Goal: Information Seeking & Learning: Check status

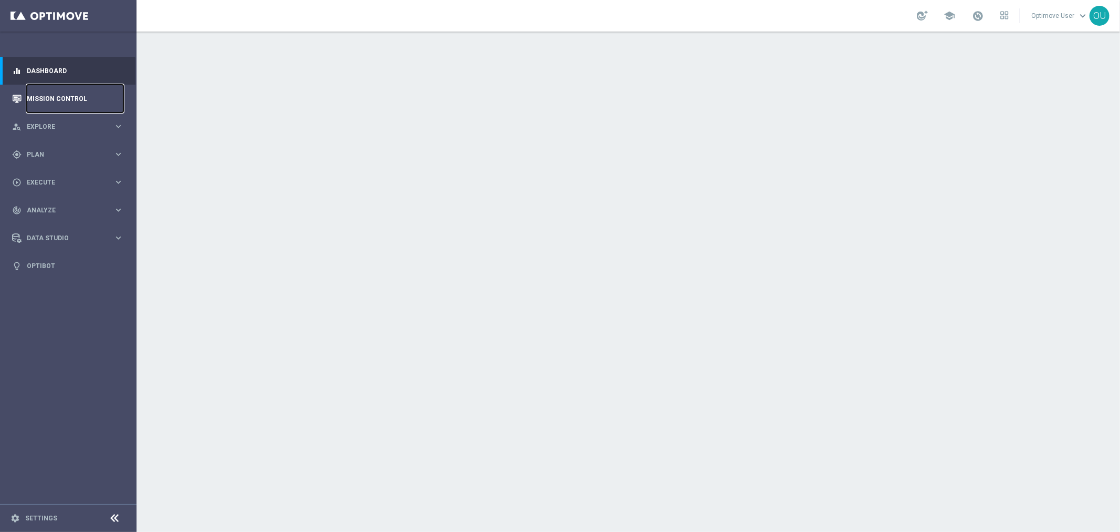
click at [65, 97] on link "Mission Control" at bounding box center [75, 99] width 97 height 28
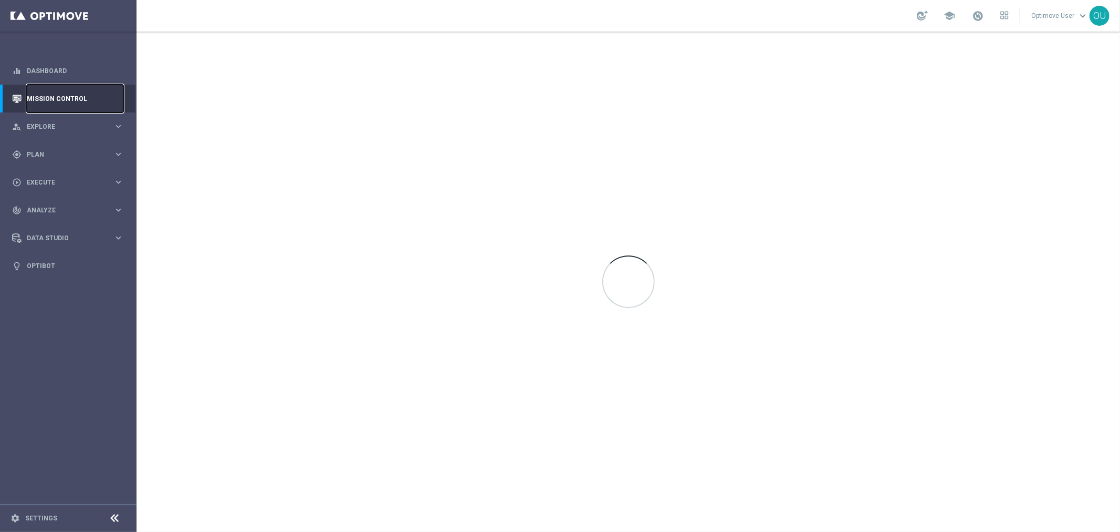
click at [69, 98] on link "Mission Control" at bounding box center [75, 99] width 97 height 28
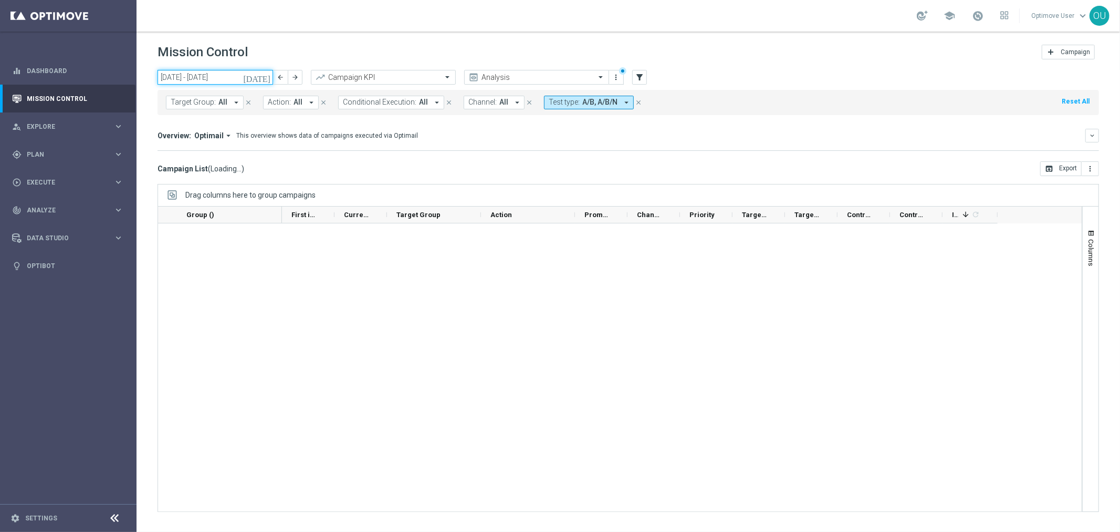
click at [183, 74] on input "[DATE] - [DATE]" at bounding box center [216, 77] width 116 height 15
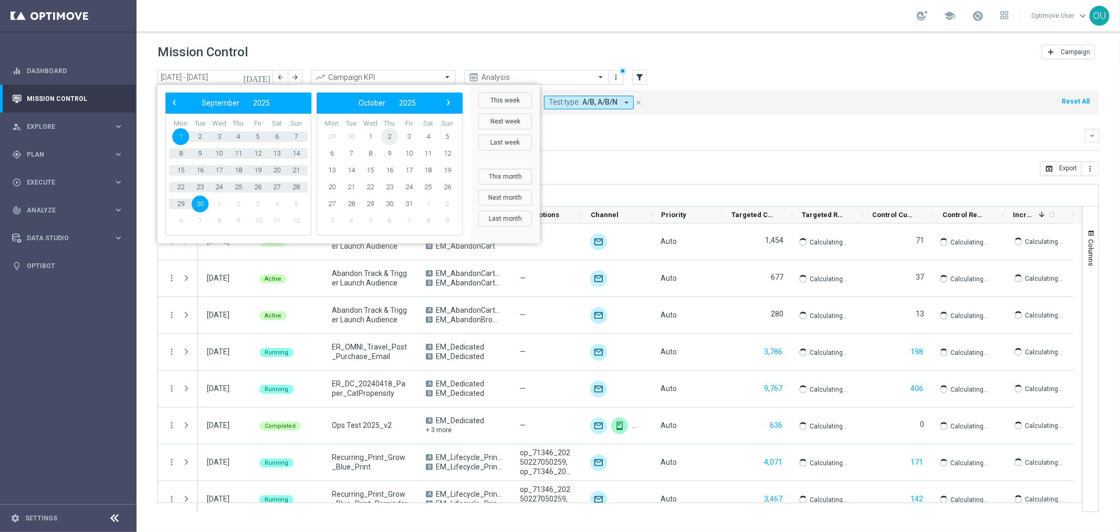
click at [392, 136] on span "2" at bounding box center [389, 136] width 17 height 17
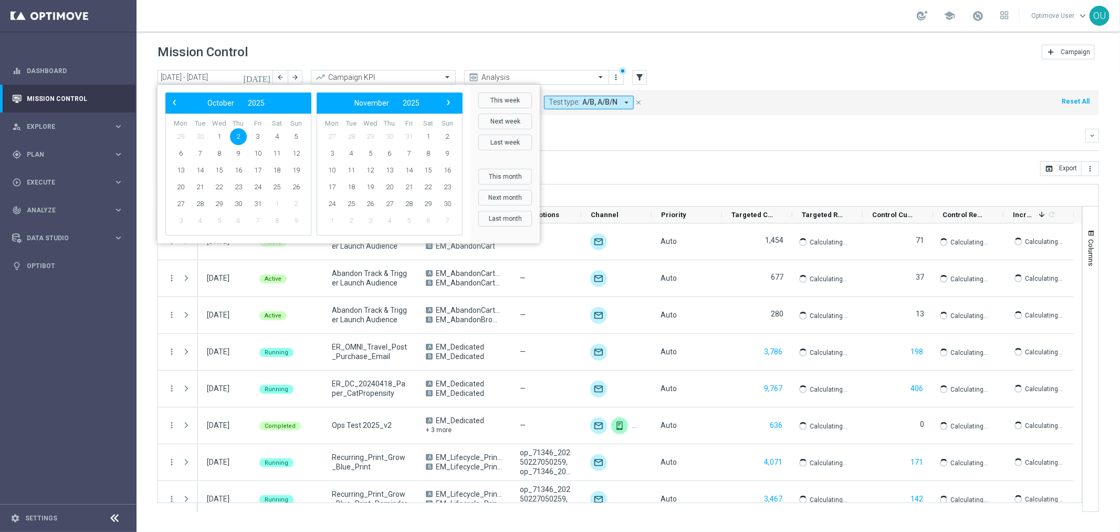
click at [392, 136] on span "30" at bounding box center [389, 136] width 17 height 17
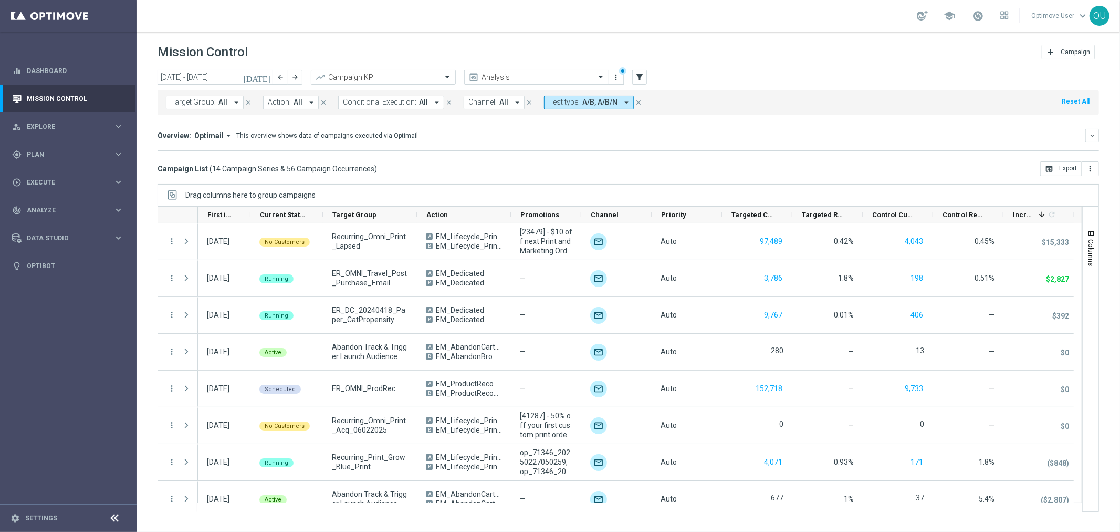
click at [601, 104] on button "Test type: A/B, A/B/N arrow_drop_down" at bounding box center [589, 103] width 90 height 14
click at [749, 154] on mini-dashboard "Overview: Optimail arrow_drop_down This overview shows data of campaigns execut…" at bounding box center [629, 138] width 942 height 46
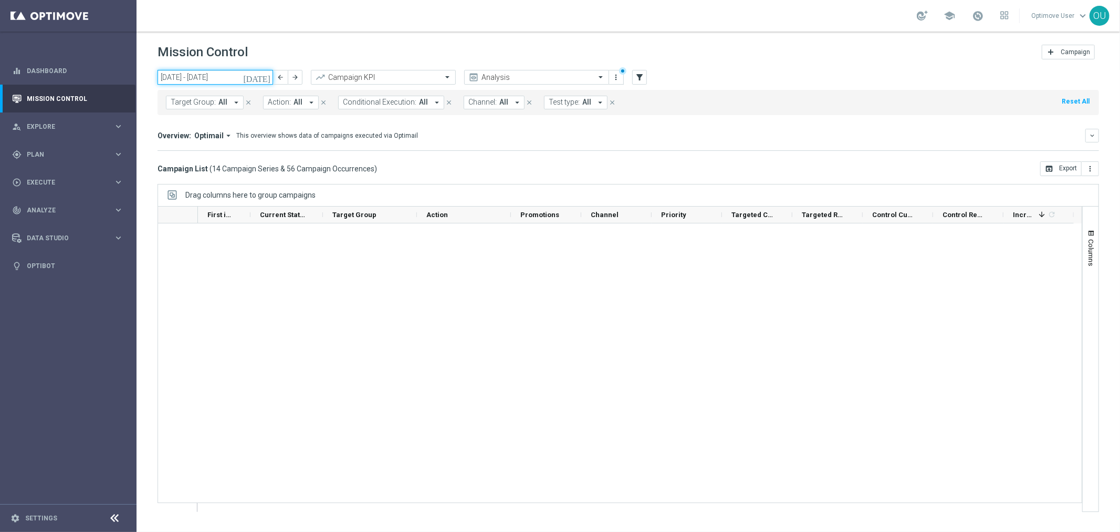
click at [167, 75] on input "[DATE] - [DATE]" at bounding box center [216, 77] width 116 height 15
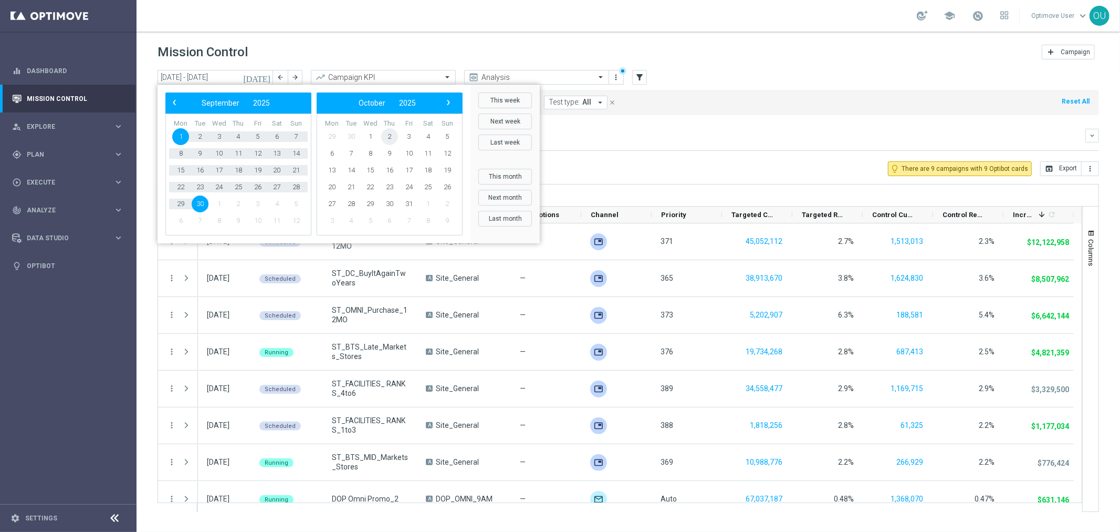
click at [387, 136] on span "2" at bounding box center [389, 136] width 17 height 17
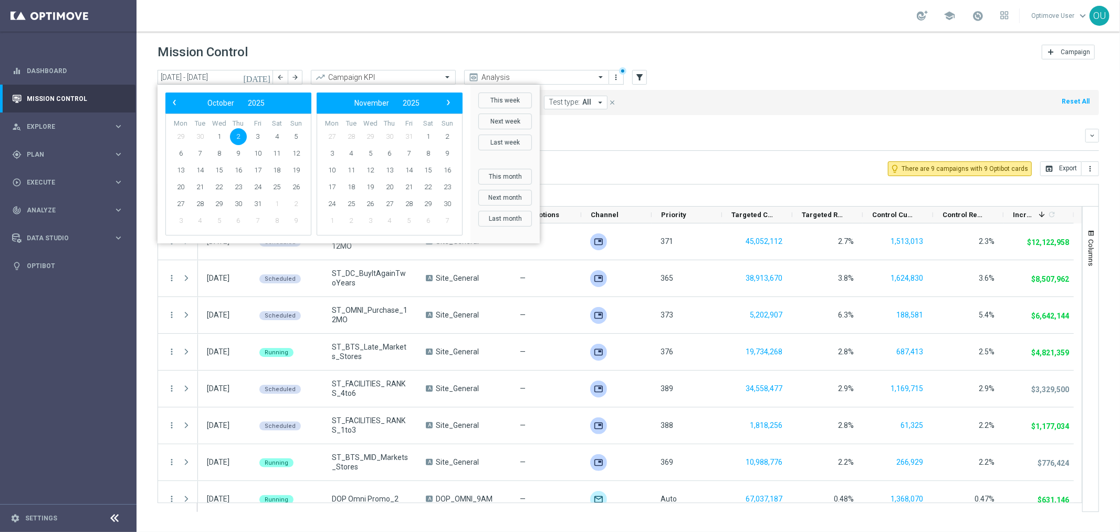
click at [387, 136] on span "30" at bounding box center [389, 136] width 17 height 17
click at [237, 135] on span "2" at bounding box center [238, 136] width 17 height 17
click at [237, 135] on div "This overview shows data of campaigns executed via Optimail" at bounding box center [327, 135] width 182 height 9
type input "[DATE] - [DATE]"
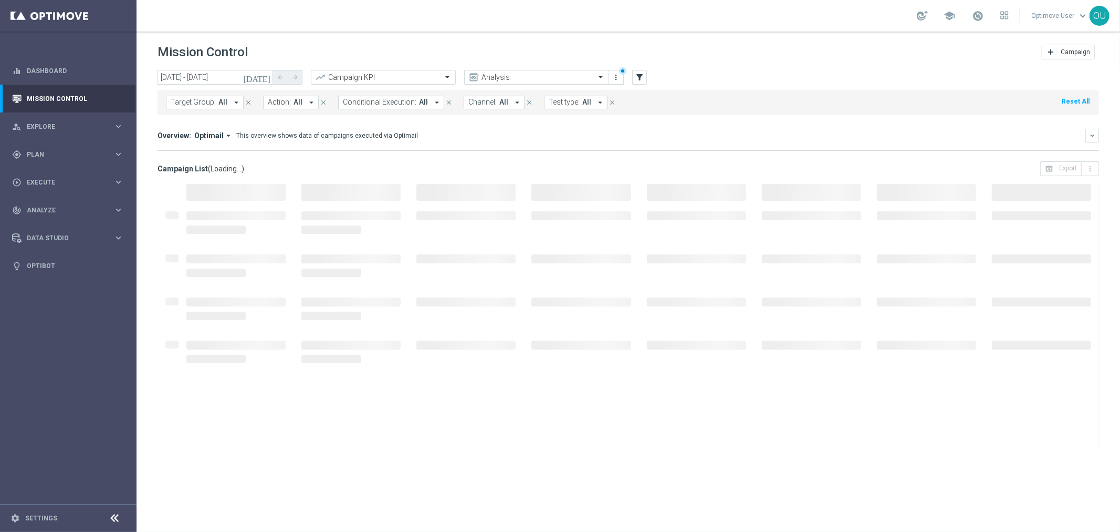
click at [317, 132] on div "This overview shows data of campaigns executed via Optimail" at bounding box center [327, 135] width 182 height 9
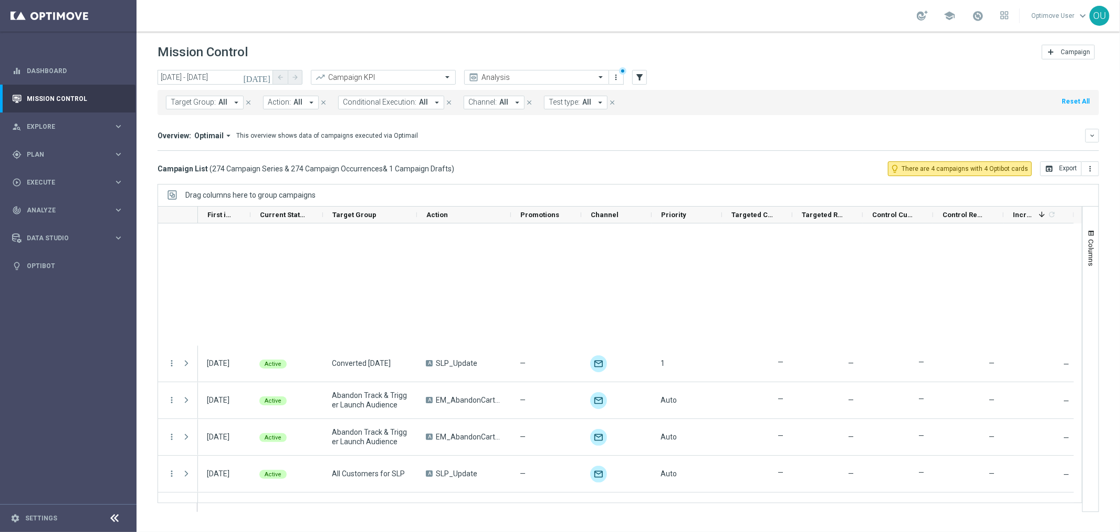
scroll to position [1167, 0]
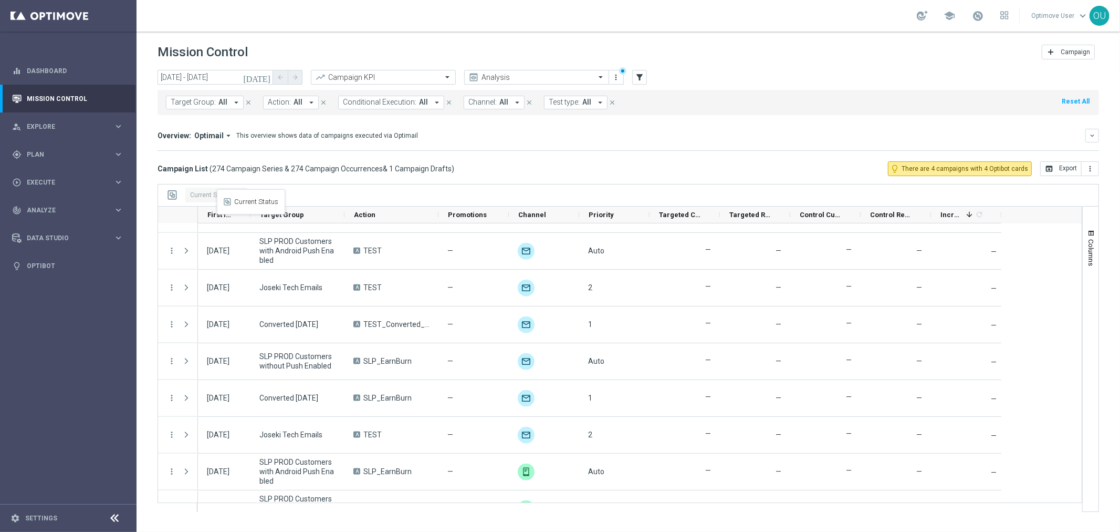
drag, startPoint x: 273, startPoint y: 213, endPoint x: 228, endPoint y: 198, distance: 47.7
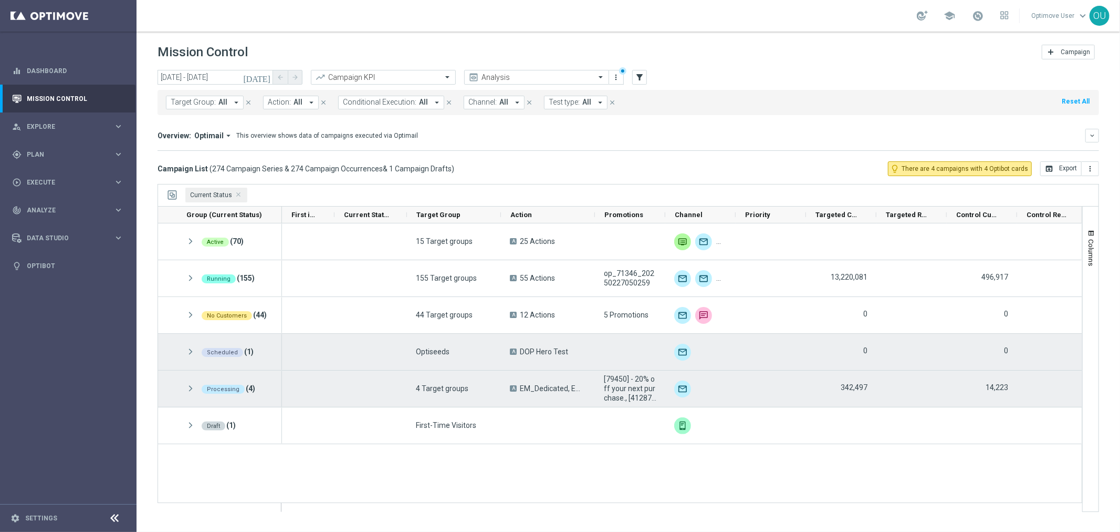
scroll to position [0, 0]
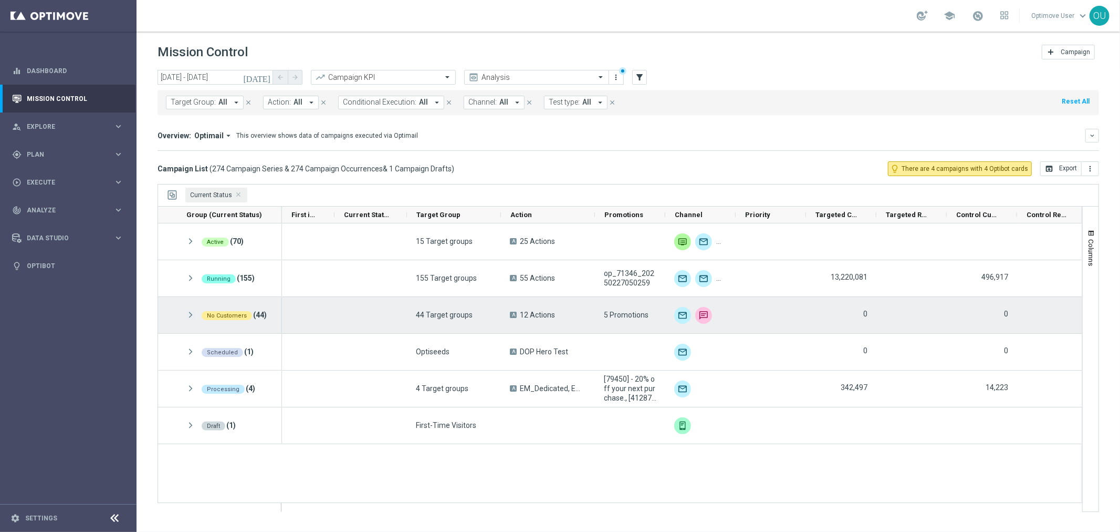
click at [188, 313] on span at bounding box center [190, 314] width 9 height 9
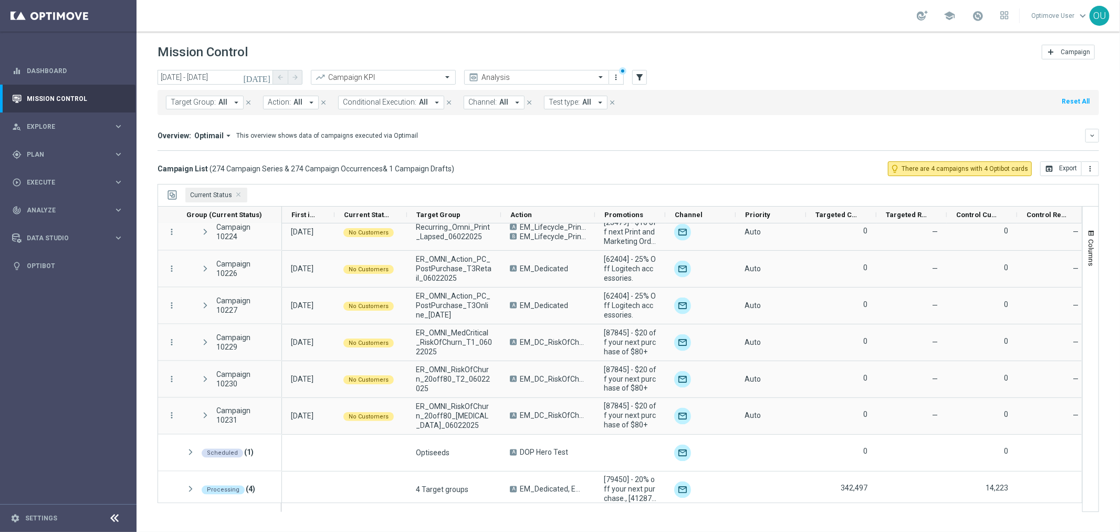
scroll to position [1342, 0]
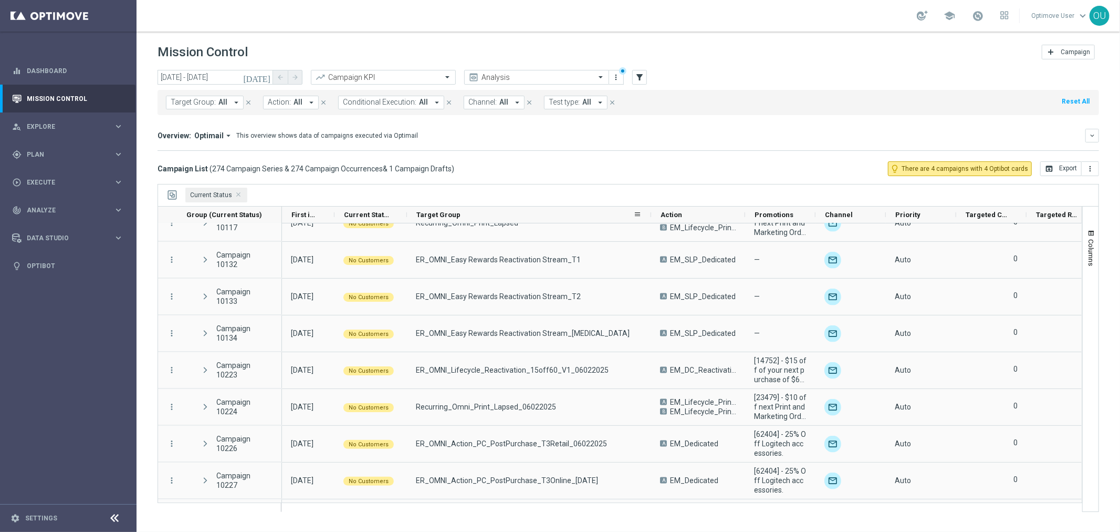
drag, startPoint x: 499, startPoint y: 212, endPoint x: 649, endPoint y: 219, distance: 150.4
click at [649, 219] on div at bounding box center [651, 214] width 4 height 16
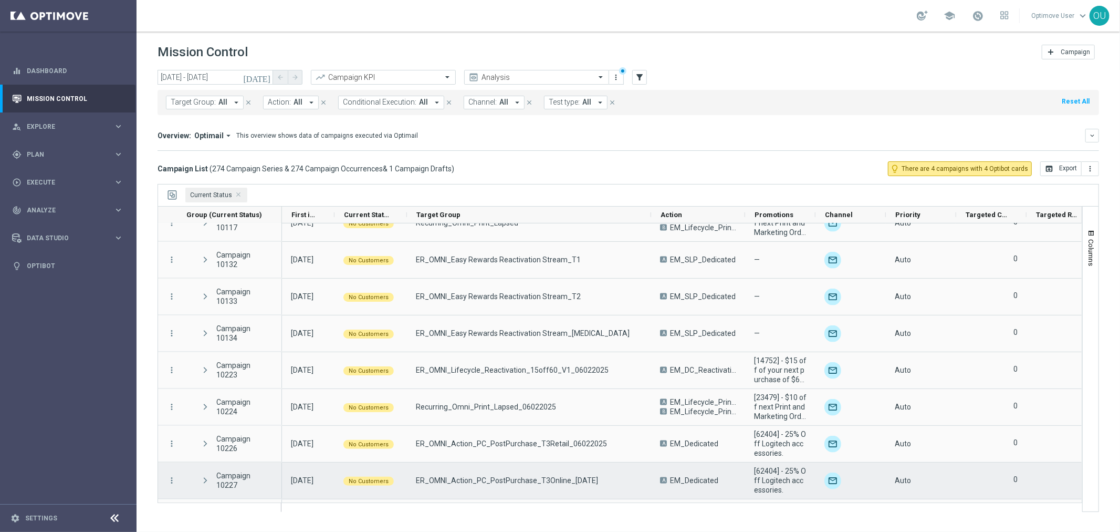
scroll to position [1400, 0]
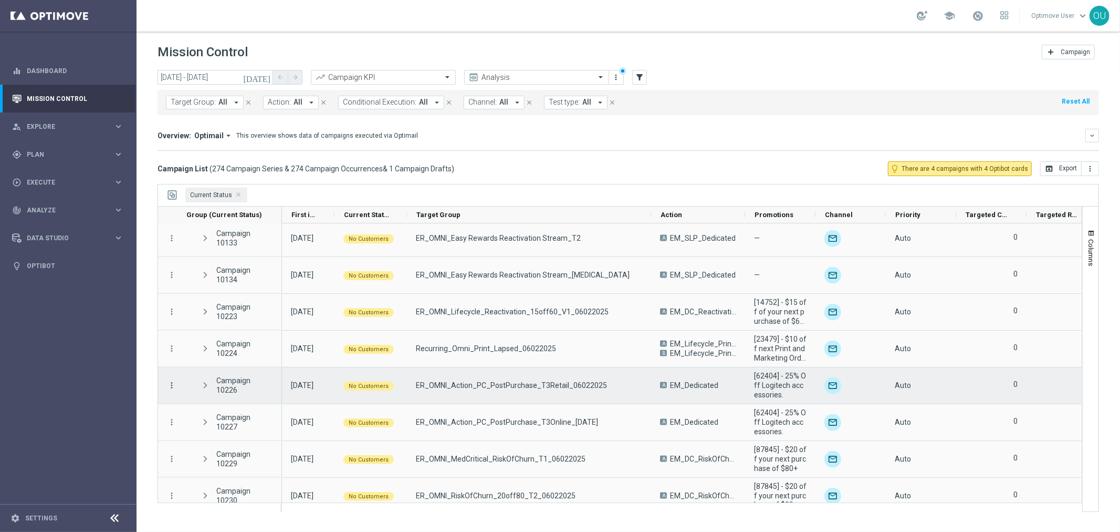
click at [171, 381] on icon "more_vert" at bounding box center [171, 384] width 9 height 9
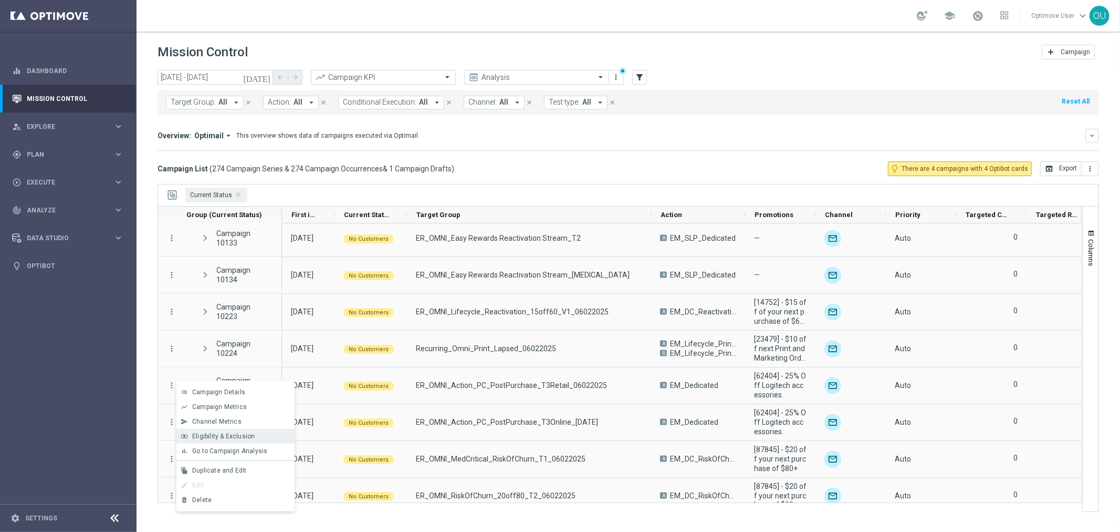
click at [276, 431] on div "join_inner Eligibility & Exclusion" at bounding box center [235, 436] width 118 height 15
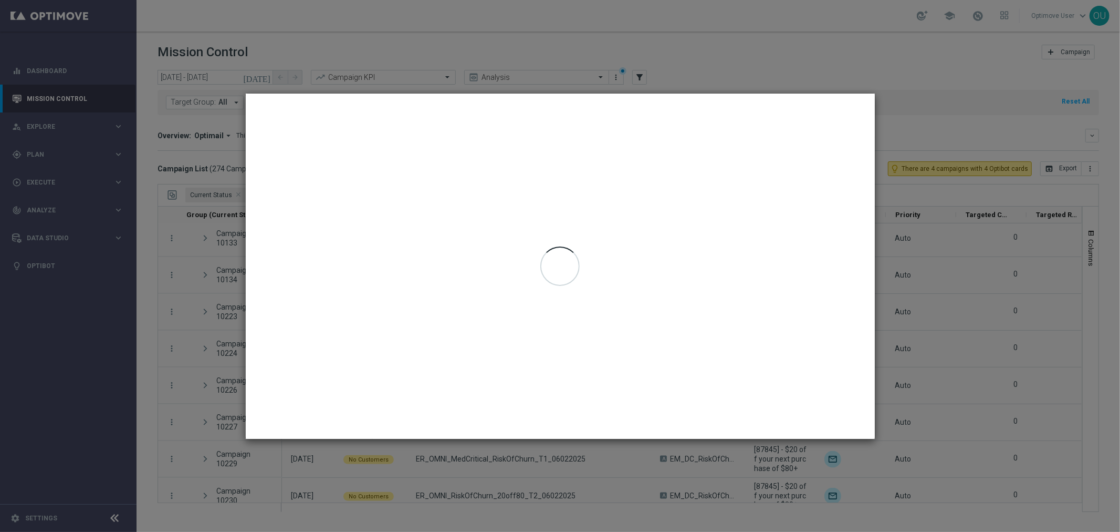
type input "[DATE] - [DATE]"
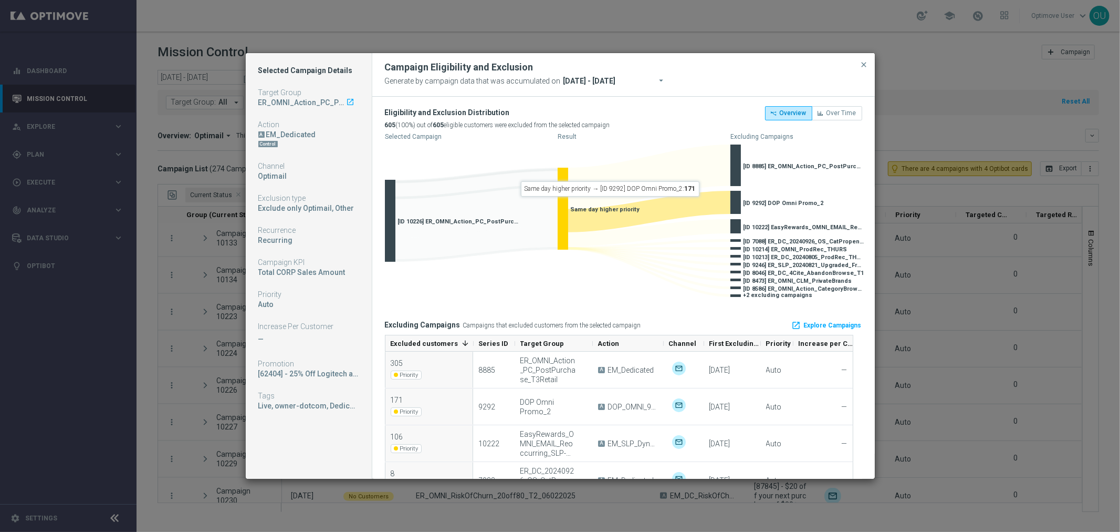
click at [1090, 313] on modal-container "Selected Campaign Details Target Group ER_OMNI_Action_PC_PostPurchase_T3Retail_…" at bounding box center [560, 266] width 1120 height 532
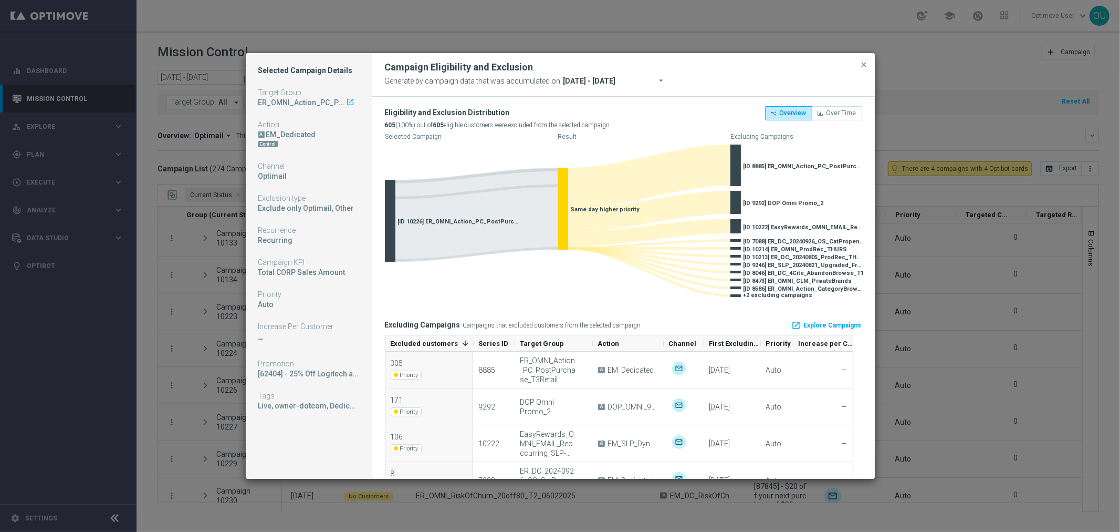
click at [1041, 251] on modal-container "Selected Campaign Details Target Group ER_OMNI_Action_PC_PostPurchase_T3Retail_…" at bounding box center [560, 266] width 1120 height 532
click at [861, 67] on span "close" at bounding box center [864, 64] width 8 height 8
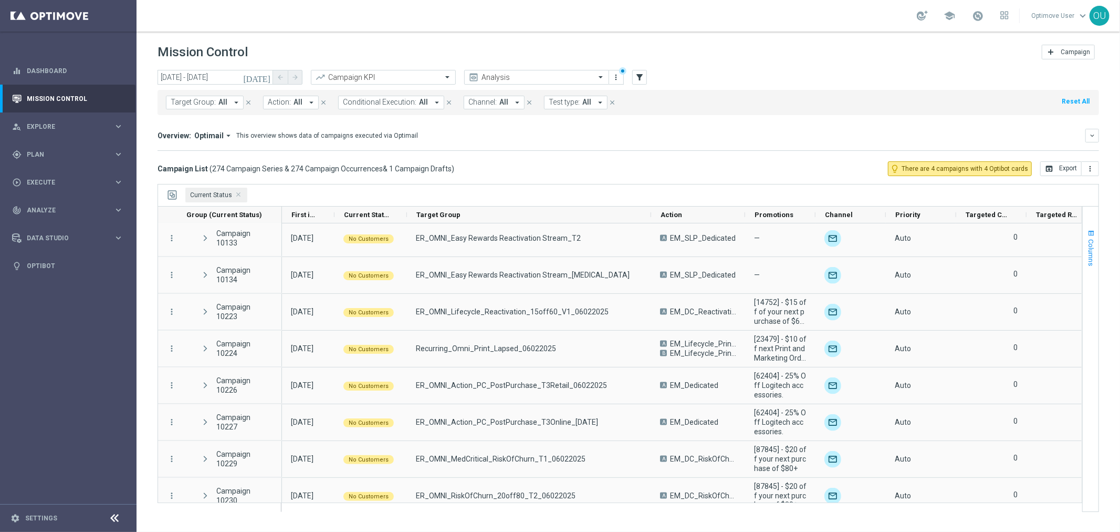
click at [1090, 235] on span "button" at bounding box center [1091, 233] width 8 height 8
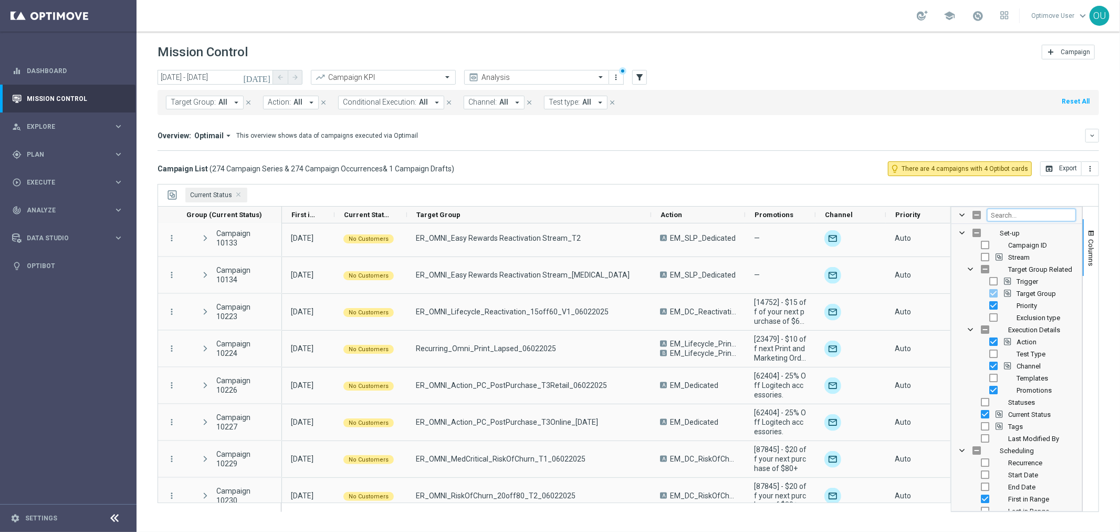
click at [1014, 214] on input "Filter Columns Input" at bounding box center [1032, 215] width 89 height 13
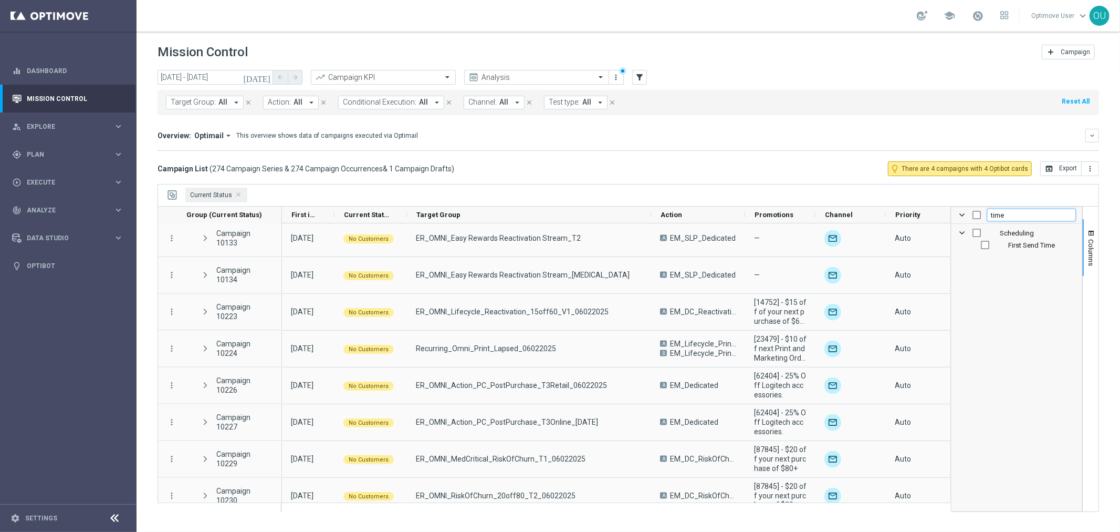
type input "time"
click at [988, 242] on input "Press SPACE to toggle visibility (hidden)" at bounding box center [985, 245] width 8 height 8
checkbox input "true"
click at [1094, 248] on span "Columns" at bounding box center [1091, 252] width 8 height 27
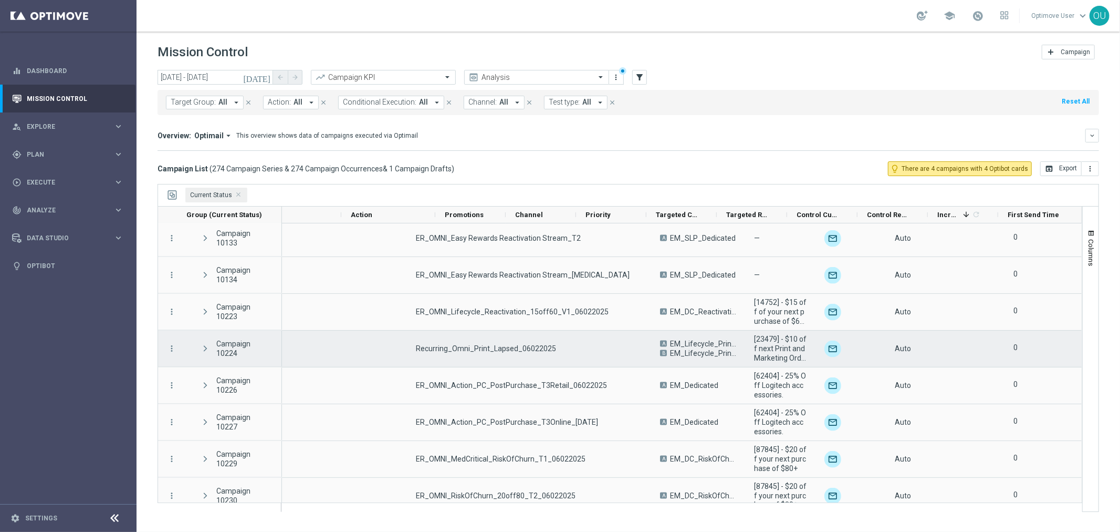
scroll to position [0, 310]
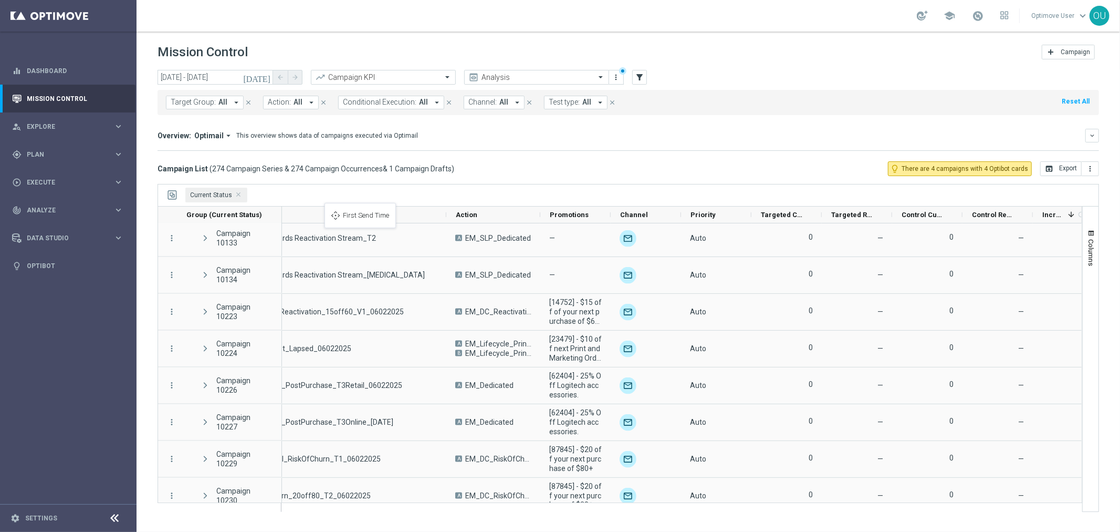
drag, startPoint x: 380, startPoint y: 213, endPoint x: 330, endPoint y: 209, distance: 50.6
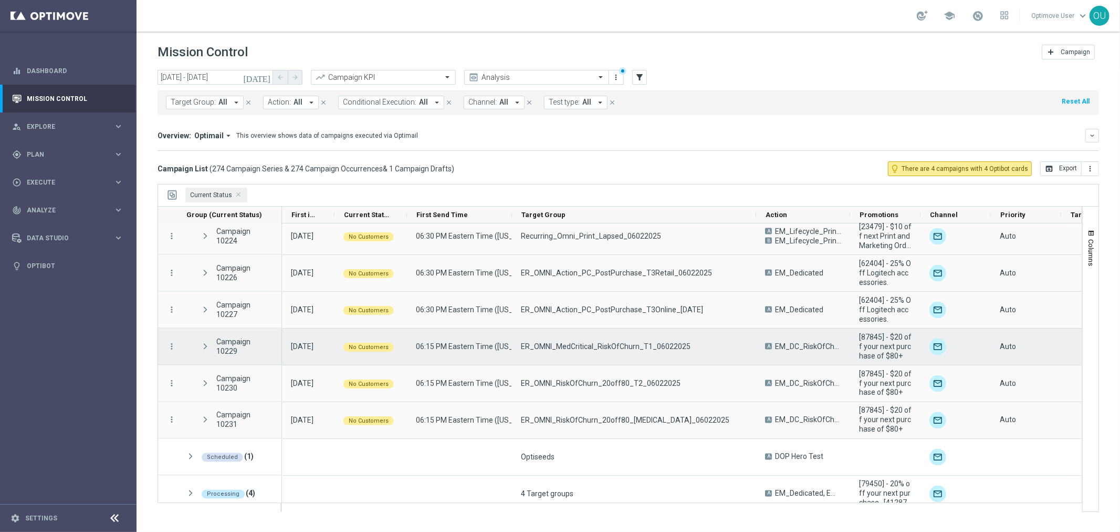
scroll to position [1517, 0]
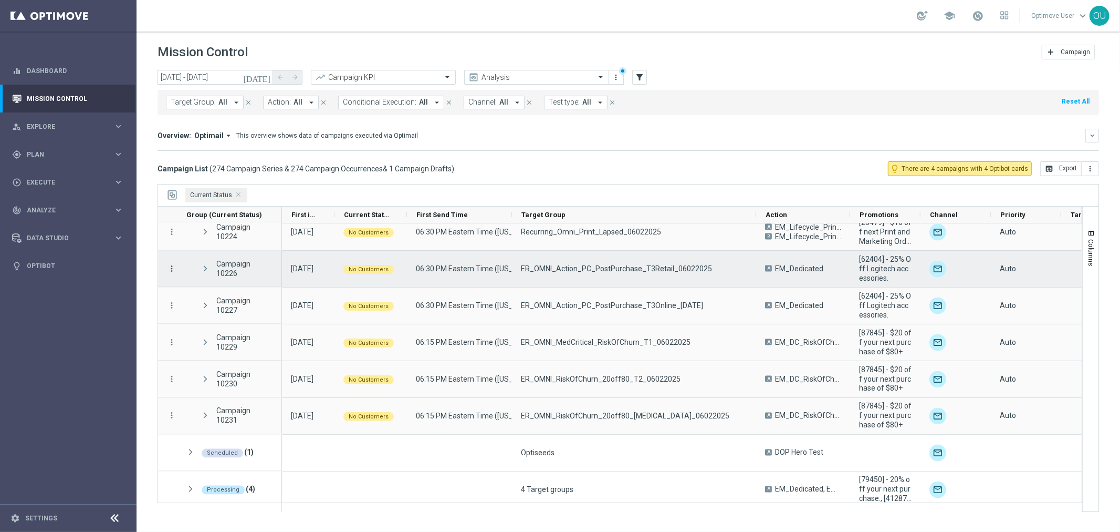
click at [172, 265] on icon "more_vert" at bounding box center [171, 268] width 9 height 9
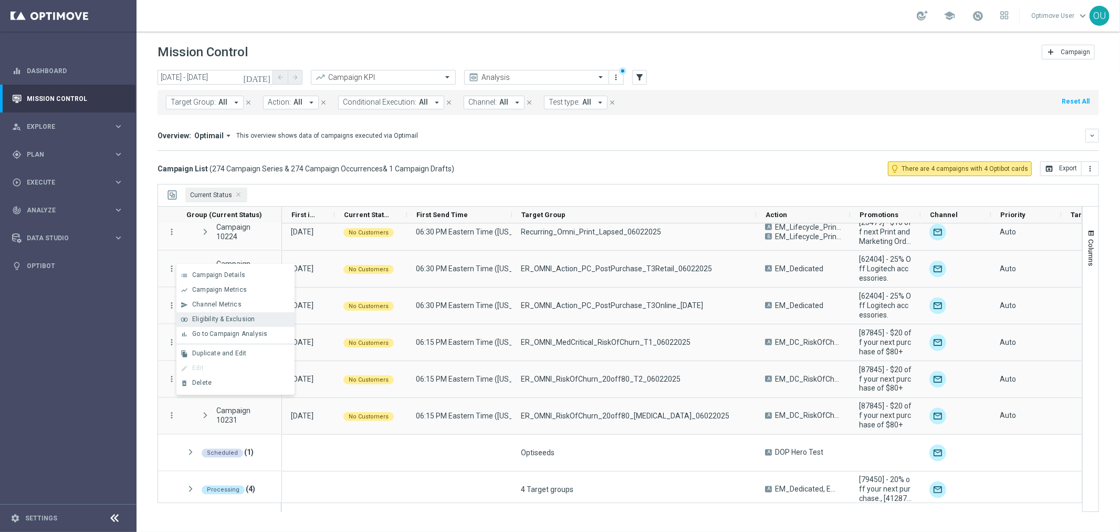
click at [244, 315] on span "Eligibility & Exclusion" at bounding box center [223, 318] width 63 height 7
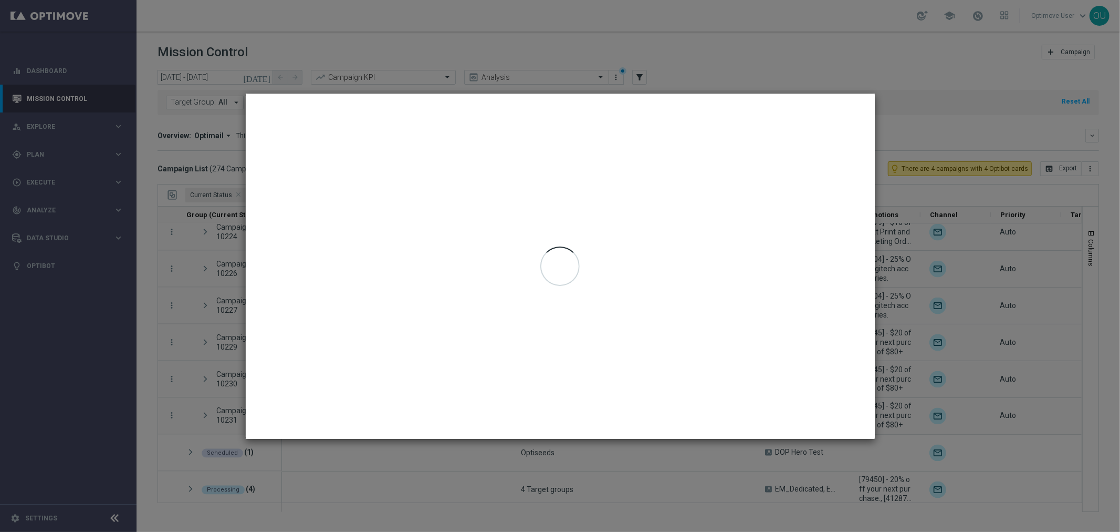
type input "[DATE] - [DATE]"
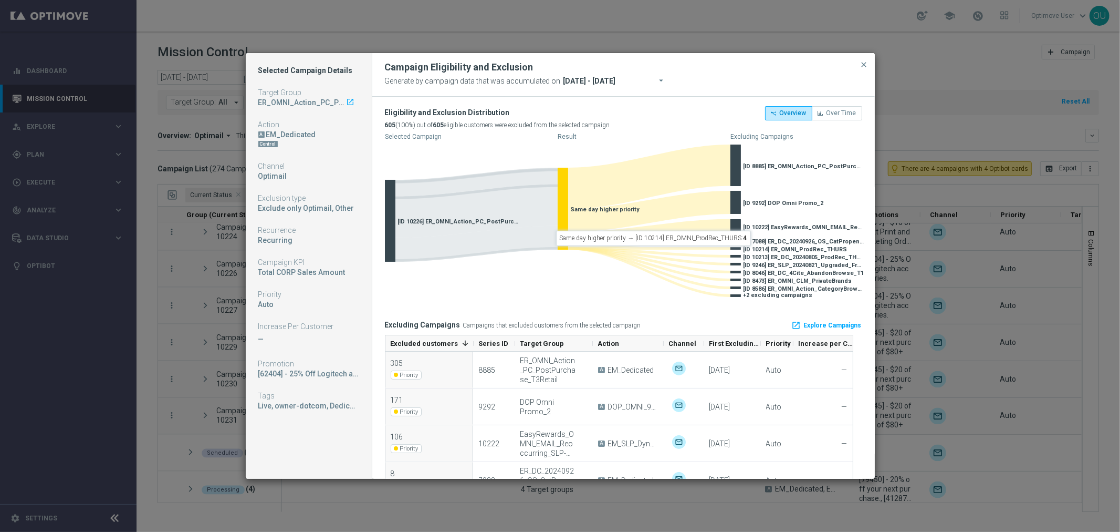
click at [181, 324] on modal-container "Selected Campaign Details Target Group ER_OMNI_Action_PC_PostPurchase_T3Retail_…" at bounding box center [560, 266] width 1120 height 532
click at [191, 354] on modal-container "Selected Campaign Details Target Group ER_OMNI_Action_PC_PostPurchase_T3Retail_…" at bounding box center [560, 266] width 1120 height 532
click at [858, 71] on div "Campaign Eligibility and Exclusion" at bounding box center [623, 67] width 493 height 13
click at [866, 65] on span "close" at bounding box center [864, 64] width 8 height 8
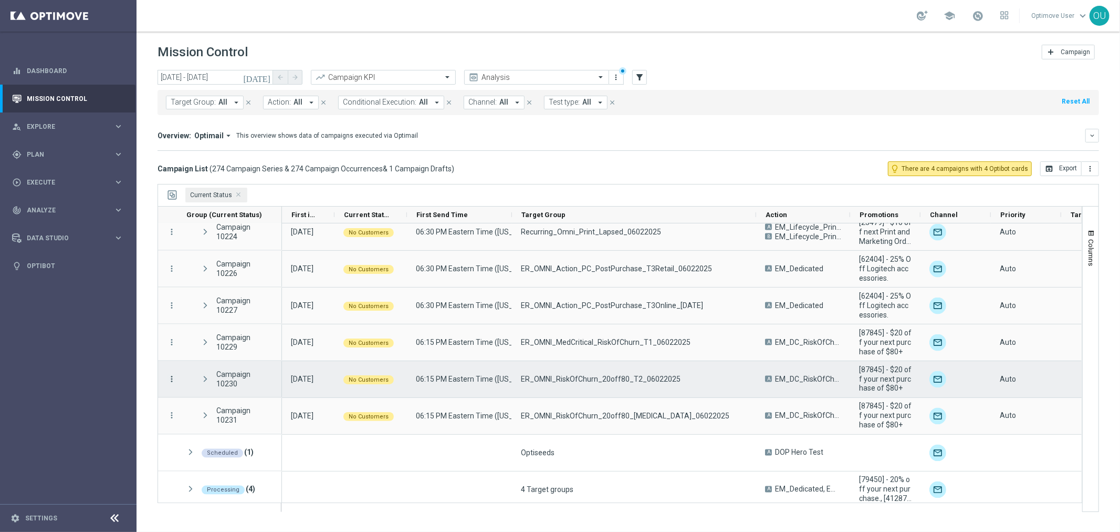
click at [168, 376] on icon "more_vert" at bounding box center [171, 378] width 9 height 9
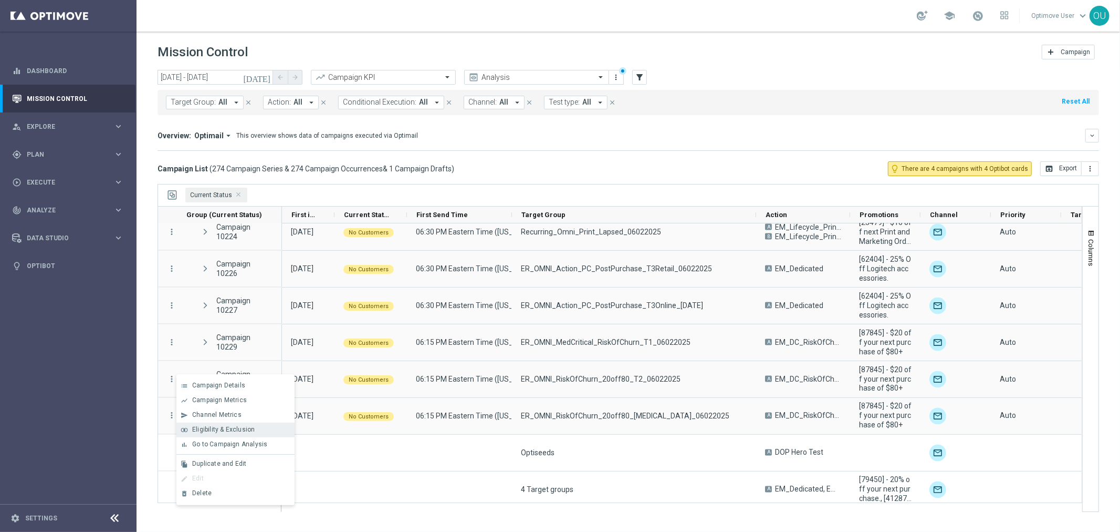
click at [239, 425] on span "Eligibility & Exclusion" at bounding box center [223, 428] width 63 height 7
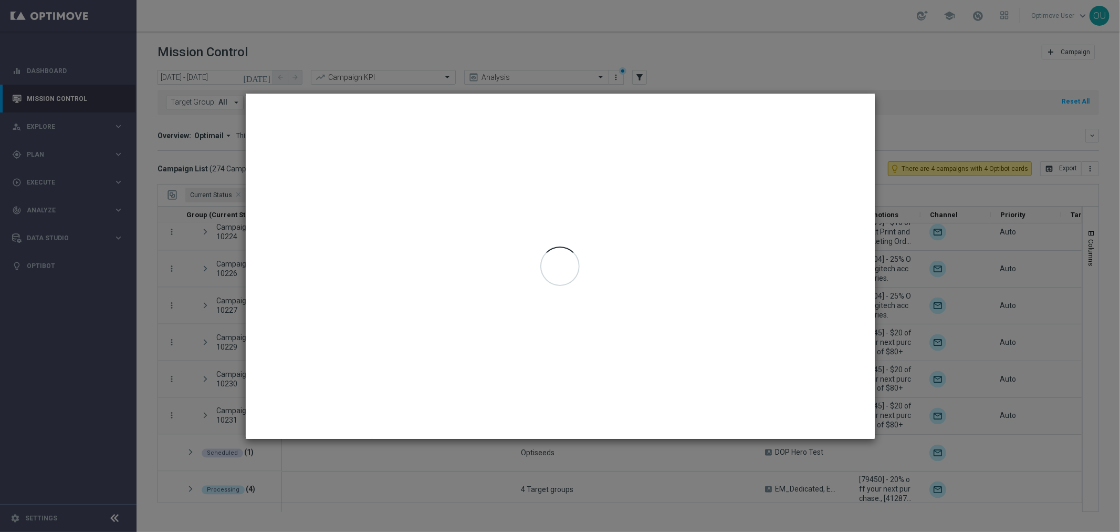
type input "[DATE] - [DATE]"
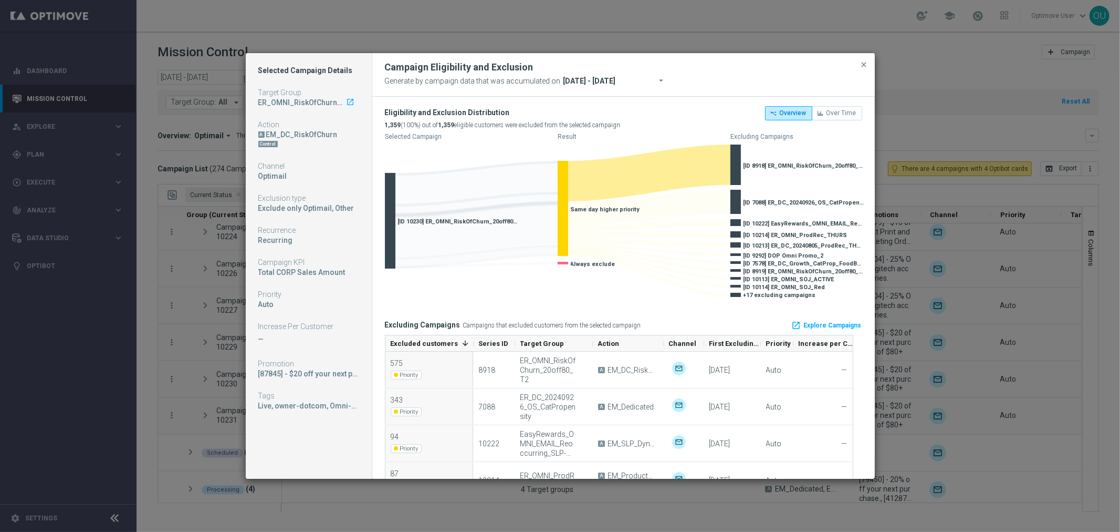
drag, startPoint x: 795, startPoint y: 164, endPoint x: 848, endPoint y: 162, distance: 53.1
click at [848, 162] on span "[ID 8918] ER_OMNI_RiskOfChurn_20off80_T2" at bounding box center [804, 165] width 121 height 7
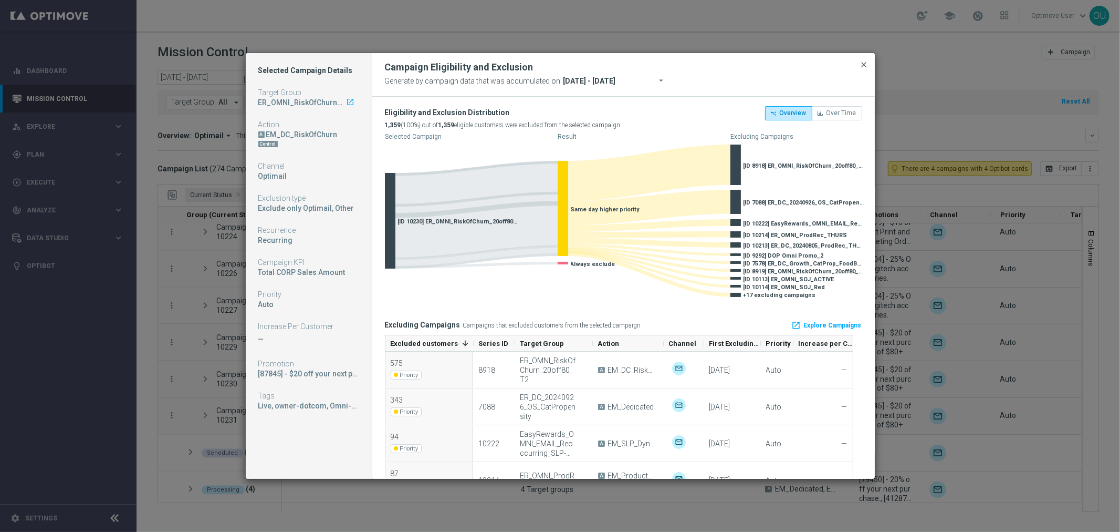
click at [866, 65] on span "close" at bounding box center [864, 64] width 8 height 8
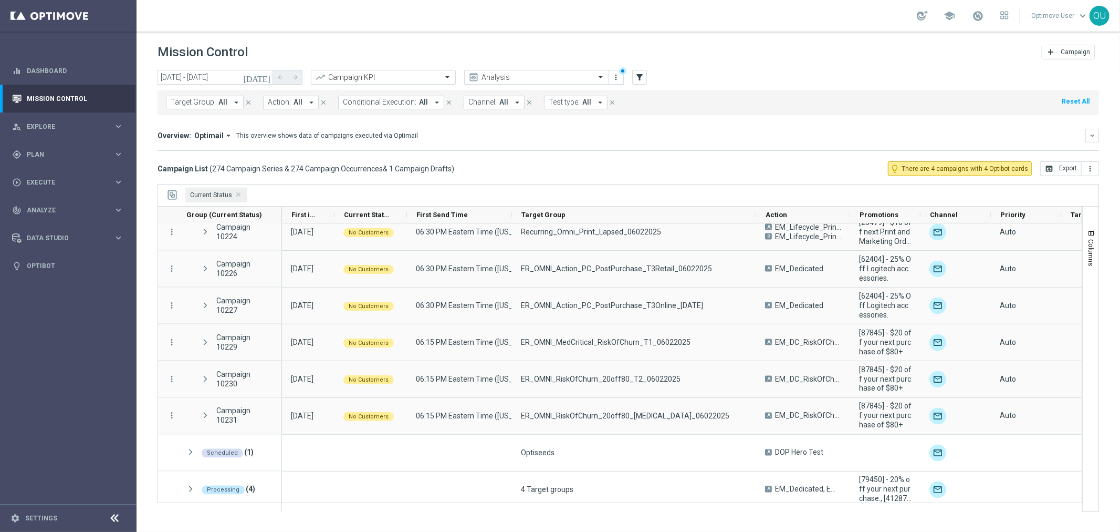
click at [1082, 242] on div "more_vert Campaign 8917 more_vert Campaign 8918 more_vert Campaign 8919 more_ve…" at bounding box center [620, 362] width 925 height 279
click at [1090, 245] on span "Columns" at bounding box center [1091, 252] width 8 height 27
click at [1005, 205] on div "Current Status" at bounding box center [629, 195] width 942 height 22
click at [1004, 214] on input "time" at bounding box center [1032, 215] width 89 height 13
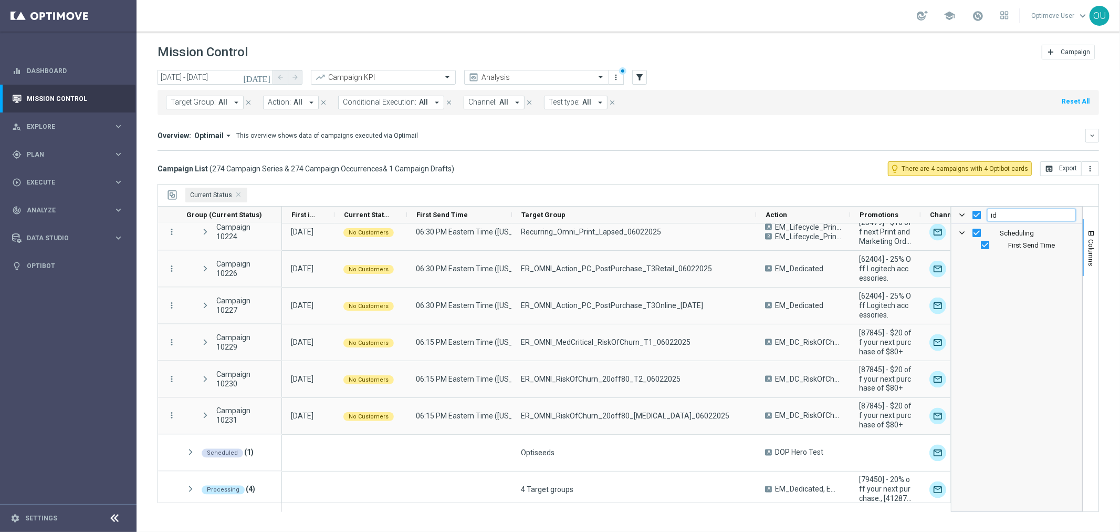
type input "id"
checkbox input "false"
type input "id"
click at [988, 243] on input "Press SPACE to toggle visibility (hidden)" at bounding box center [985, 245] width 8 height 8
checkbox input "true"
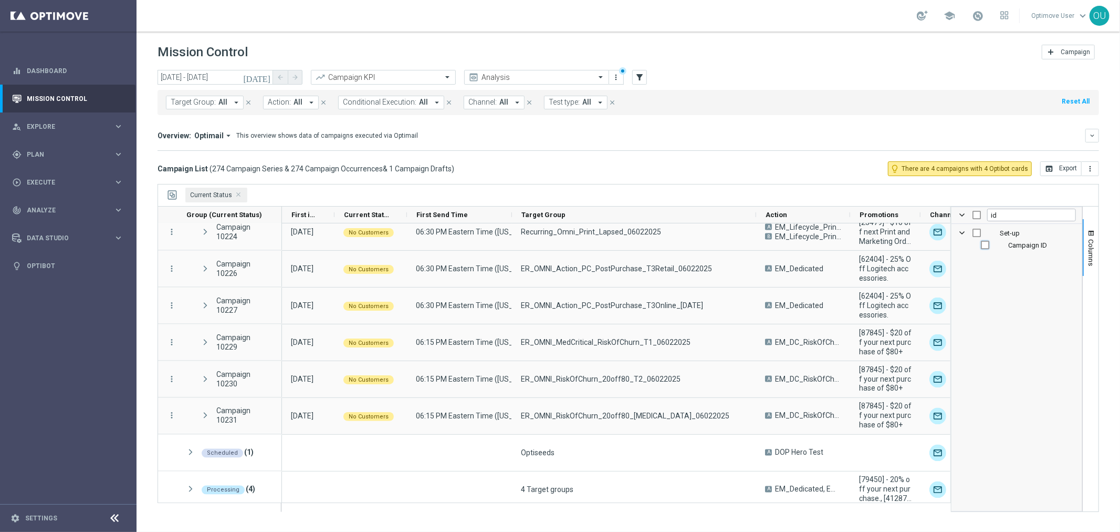
checkbox input "true"
click at [1087, 253] on button "Columns" at bounding box center [1091, 247] width 16 height 57
drag, startPoint x: 651, startPoint y: 81, endPoint x: 645, endPoint y: 79, distance: 7.1
click at [648, 79] on div "[DATE] [DATE] - [DATE] arrow_back arrow_forward Campaign KPI trending_up Analys…" at bounding box center [629, 78] width 942 height 16
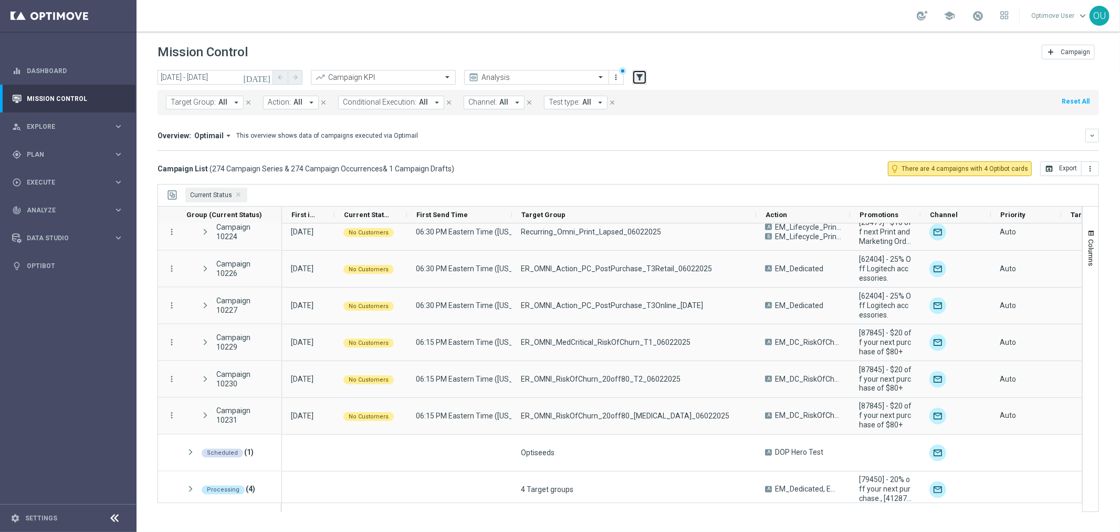
click at [643, 79] on icon "filter_alt" at bounding box center [639, 76] width 9 height 9
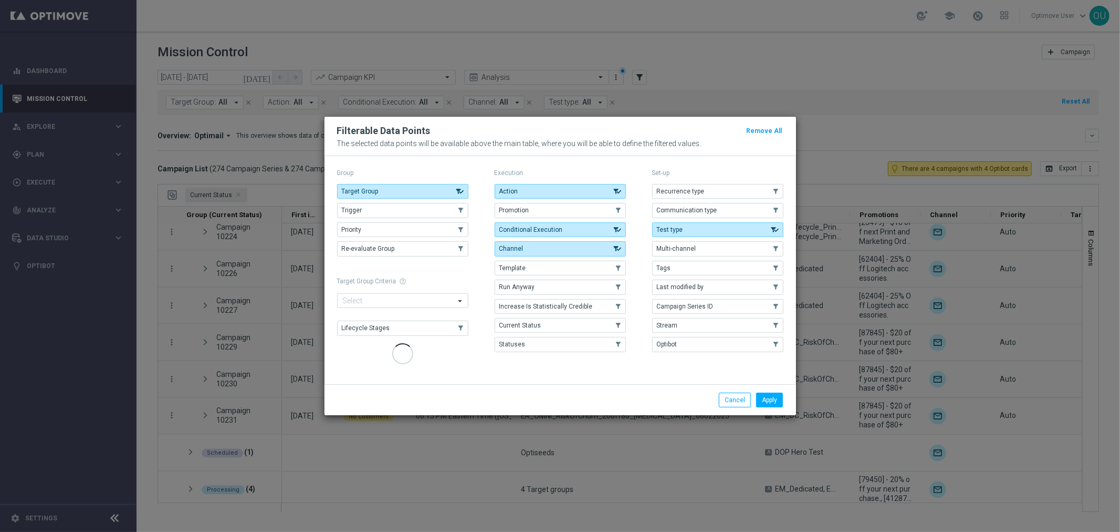
click at [704, 337] on button "Optibot" at bounding box center [717, 344] width 131 height 15
click at [773, 367] on div "Set-up Recurrence type .cls-1{fill:none;} .cls-1{fill:none;} Communication type…" at bounding box center [717, 266] width 131 height 201
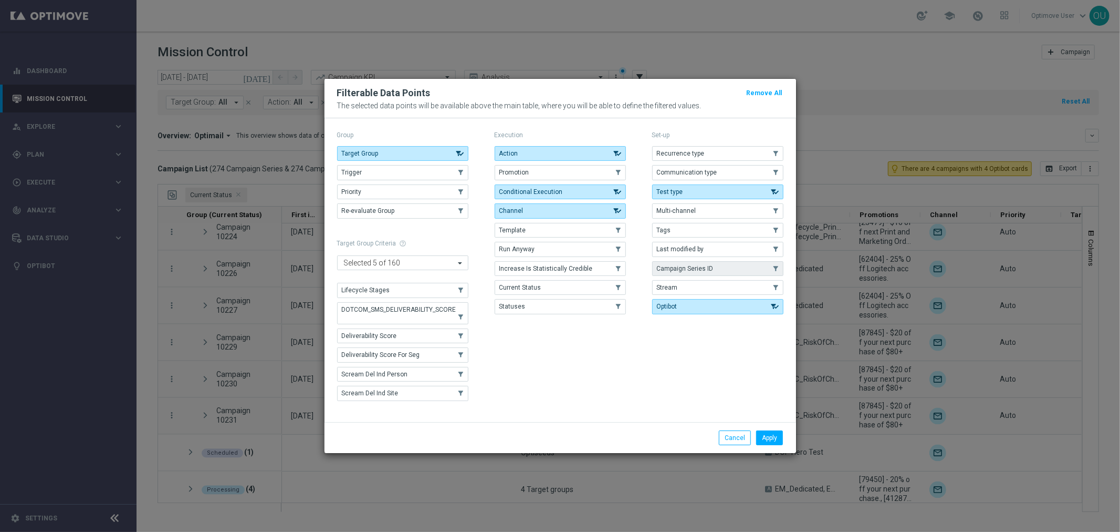
click at [722, 263] on button "Campaign Series ID" at bounding box center [717, 268] width 131 height 15
click at [770, 443] on button "Apply" at bounding box center [769, 437] width 27 height 15
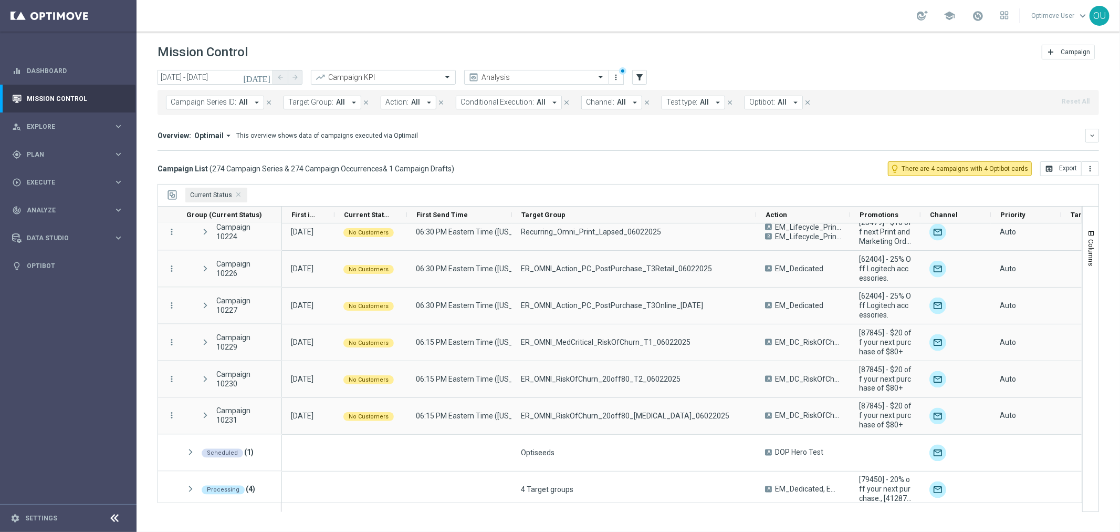
click at [229, 101] on span "Campaign Series ID:" at bounding box center [204, 102] width 66 height 9
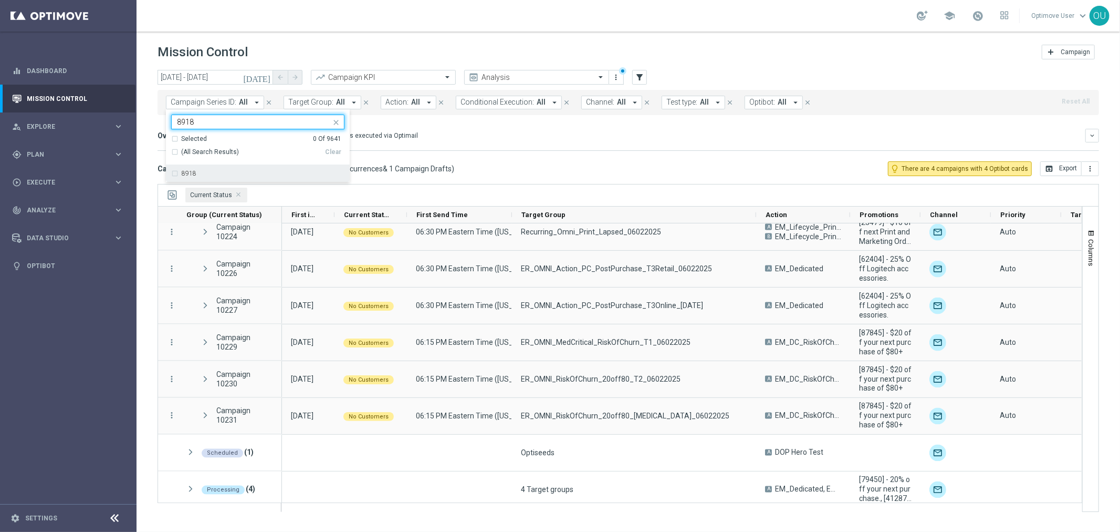
click at [197, 174] on div "8918" at bounding box center [263, 173] width 163 height 6
type input "8918"
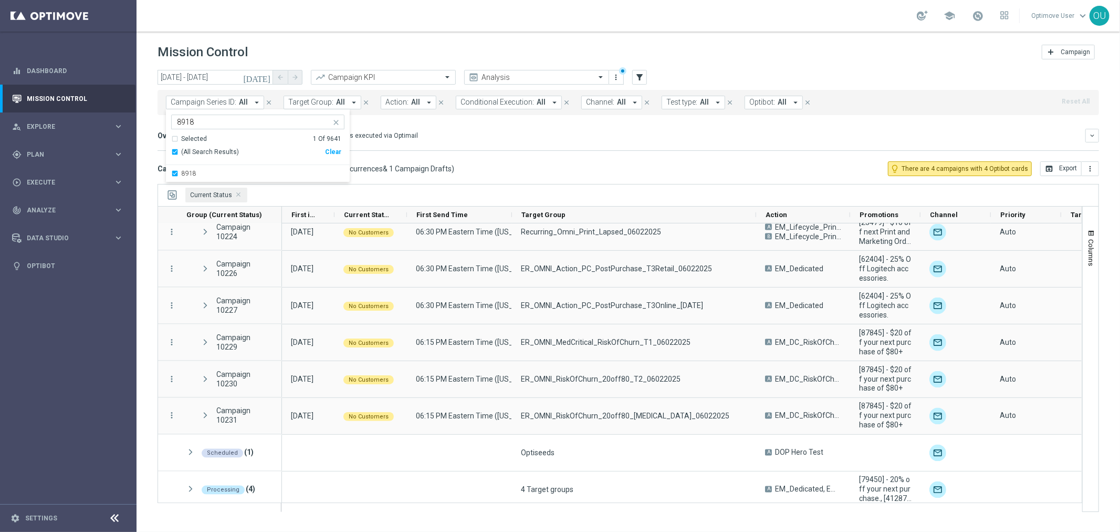
click at [560, 155] on mini-dashboard "Overview: Optimail arrow_drop_down This overview shows data of campaigns execut…" at bounding box center [629, 138] width 942 height 46
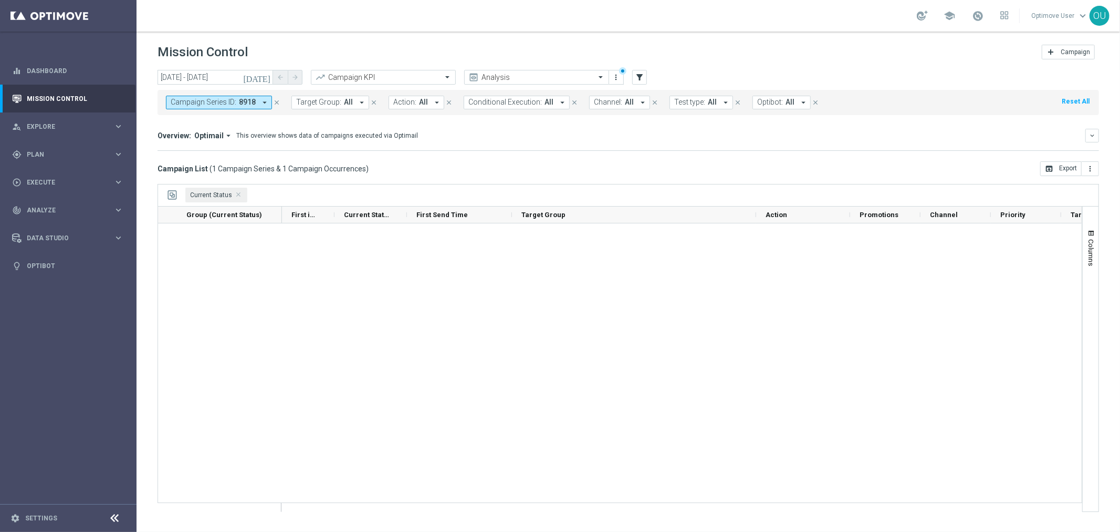
scroll to position [0, 0]
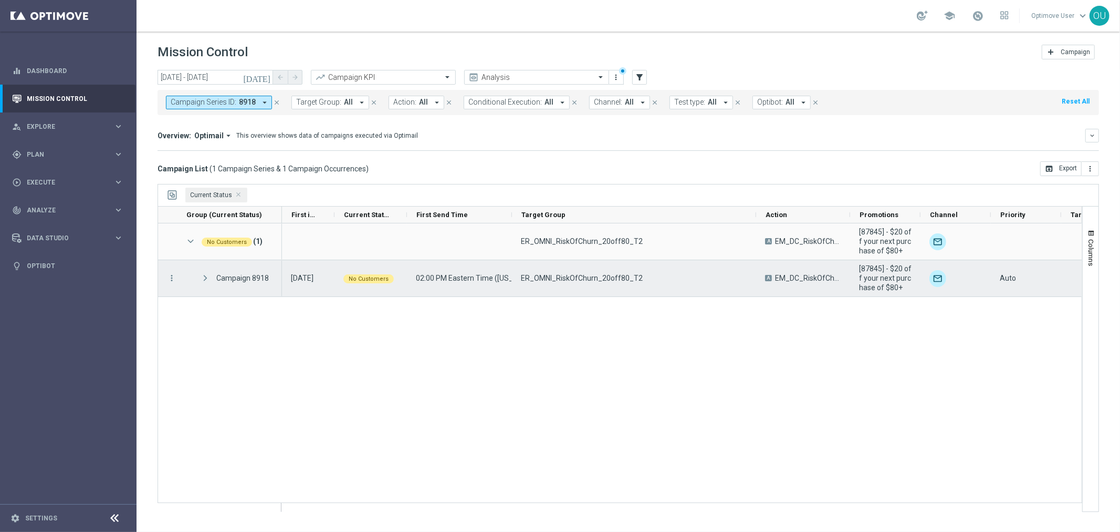
click at [205, 276] on span "Press SPACE to select this row." at bounding box center [205, 278] width 9 height 9
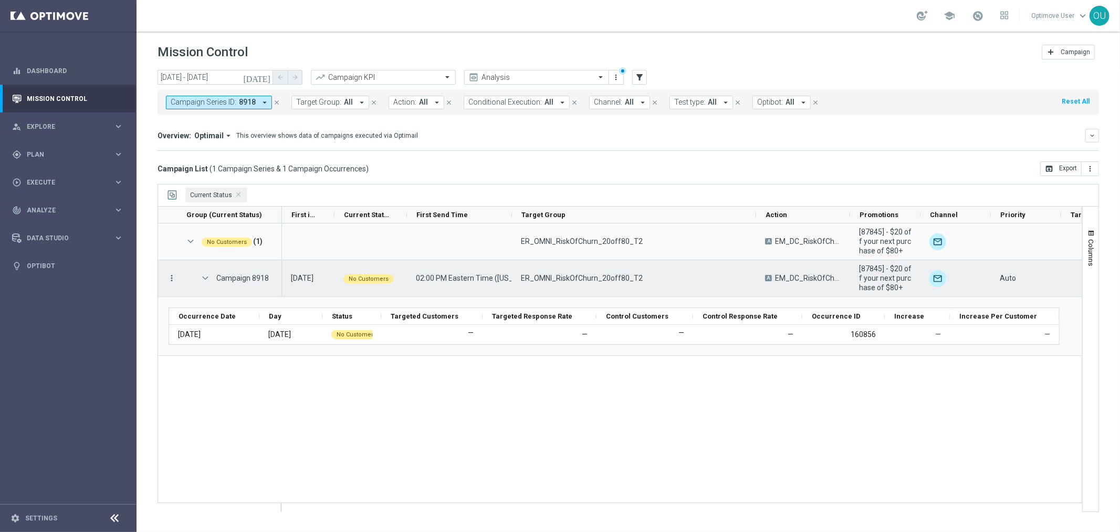
click at [172, 280] on icon "more_vert" at bounding box center [171, 277] width 9 height 9
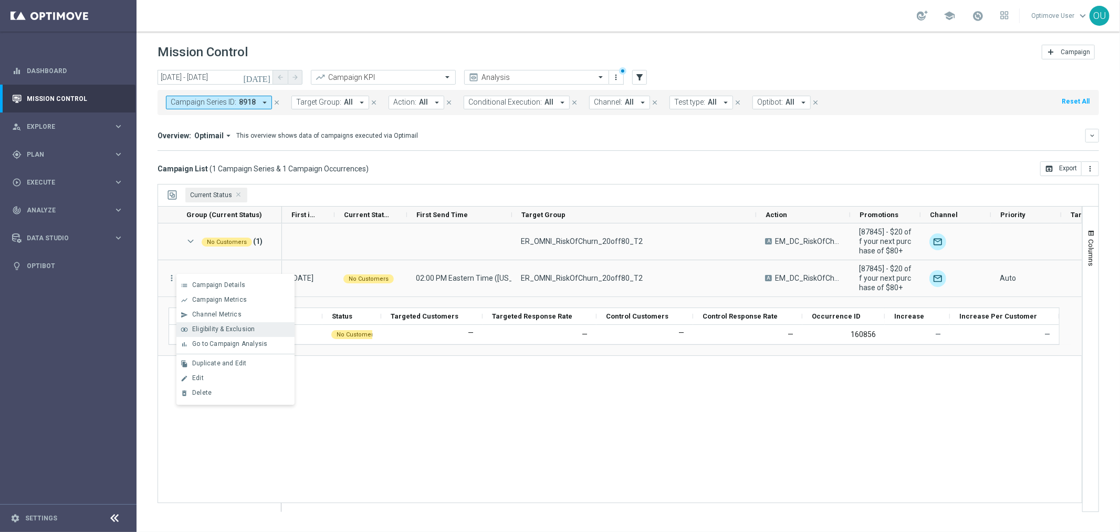
click at [233, 334] on div "join_inner Eligibility & Exclusion" at bounding box center [235, 329] width 118 height 15
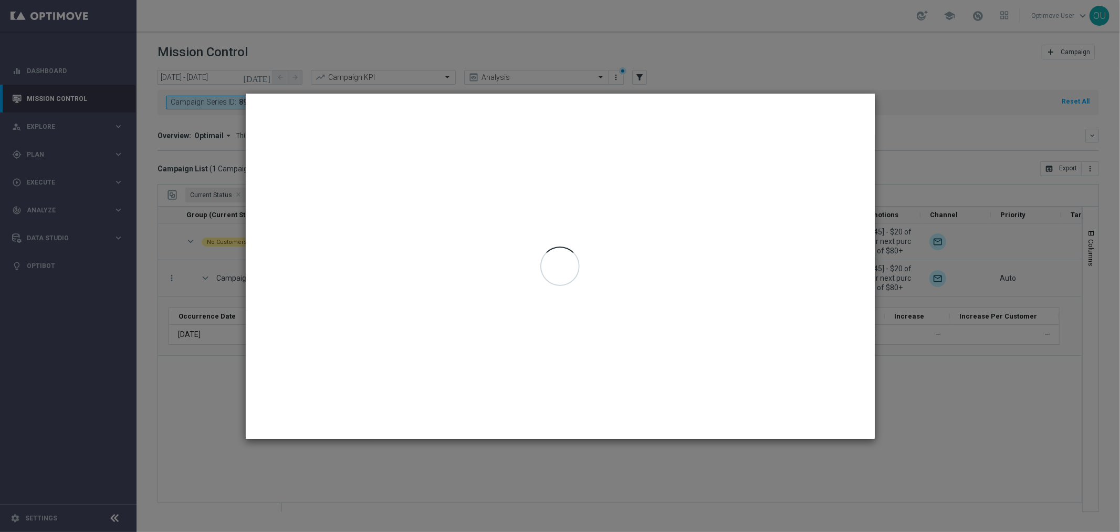
type input "[DATE] - [DATE]"
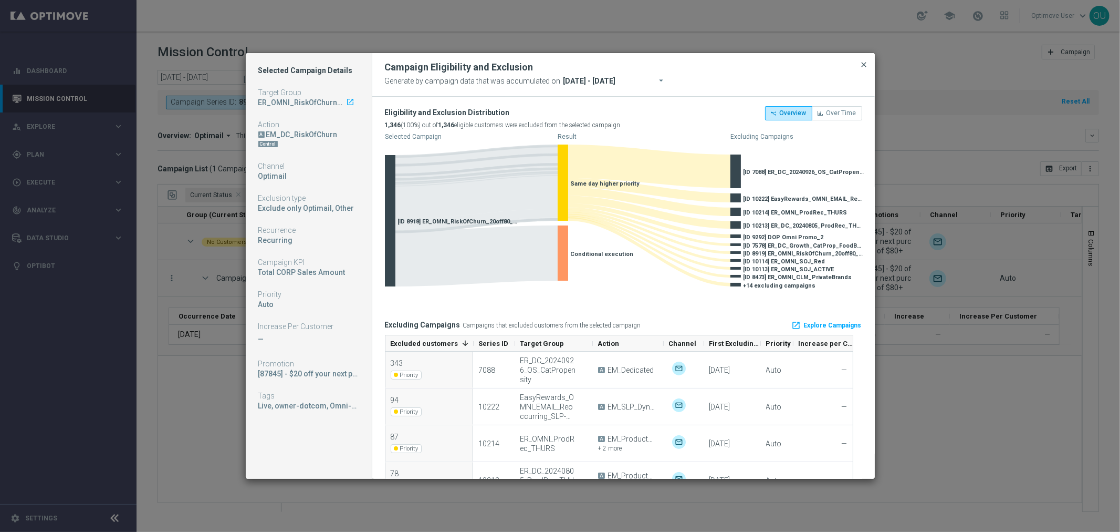
click at [865, 64] on span "close" at bounding box center [864, 64] width 8 height 8
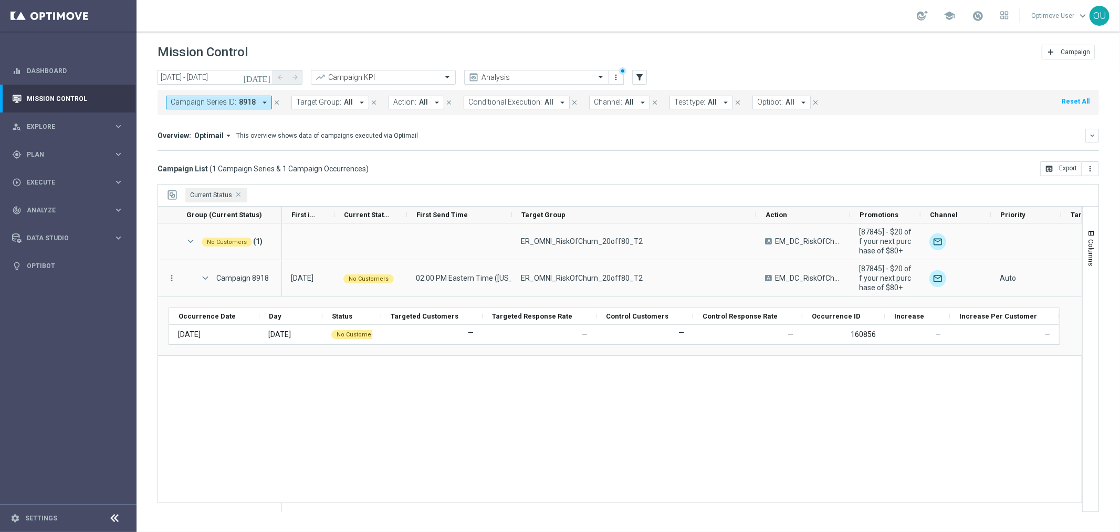
click at [236, 193] on span "Current Status Press DELETE to remove" at bounding box center [238, 194] width 5 height 5
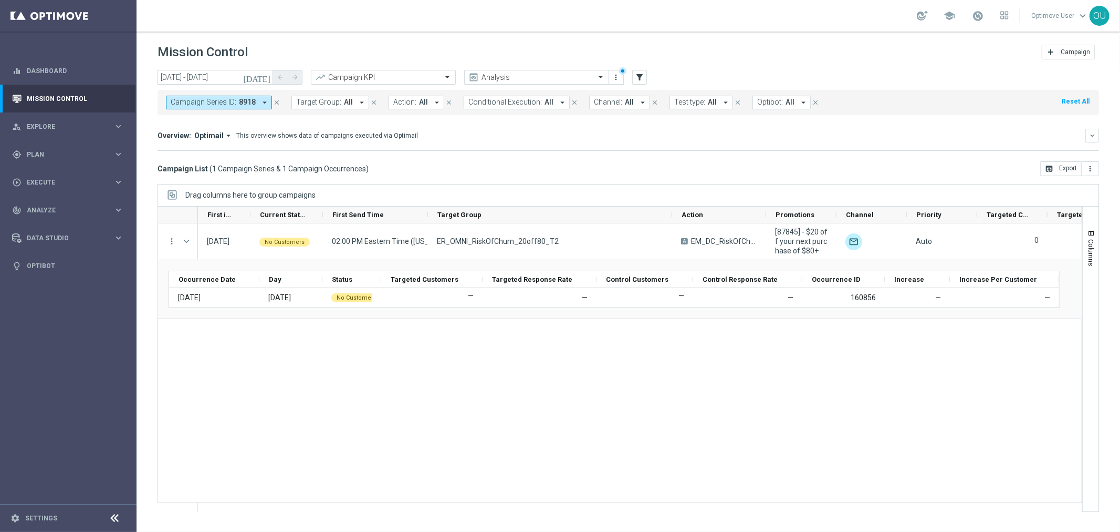
click at [232, 103] on span "Campaign Series ID:" at bounding box center [204, 102] width 66 height 9
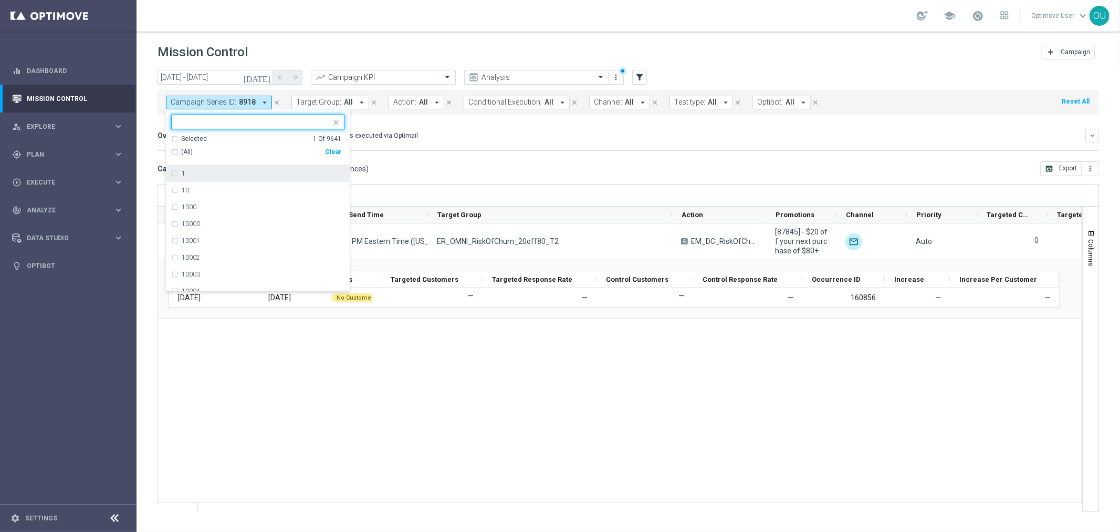
click at [172, 148] on div "(All)" at bounding box center [248, 152] width 154 height 9
click at [174, 151] on div "(All)" at bounding box center [248, 152] width 154 height 9
click at [565, 160] on mini-dashboard "Overview: Optimail arrow_drop_down This overview shows data of campaigns execut…" at bounding box center [629, 138] width 942 height 46
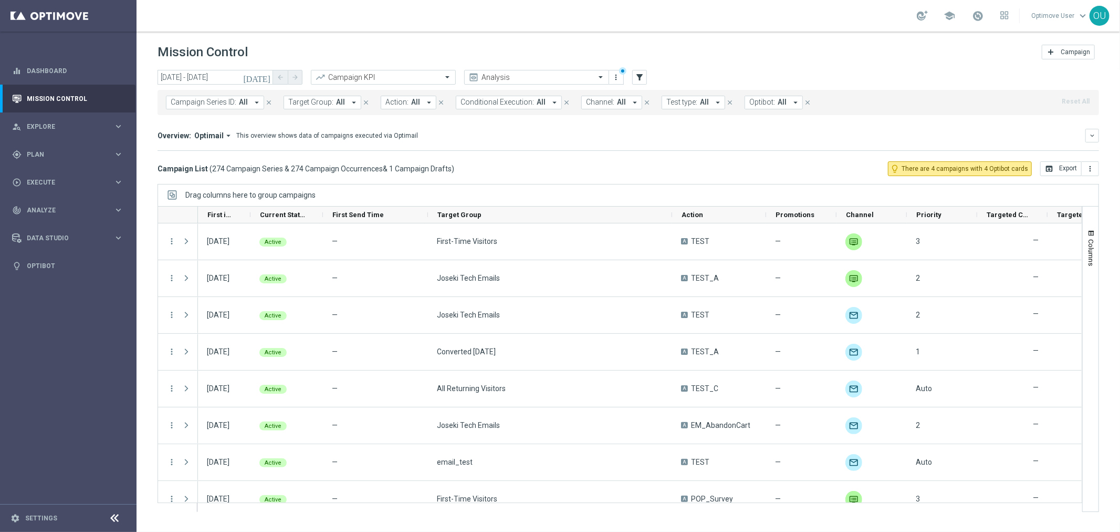
click at [365, 206] on div at bounding box center [620, 214] width 925 height 17
click at [364, 216] on span "First Send Time" at bounding box center [358, 215] width 51 height 8
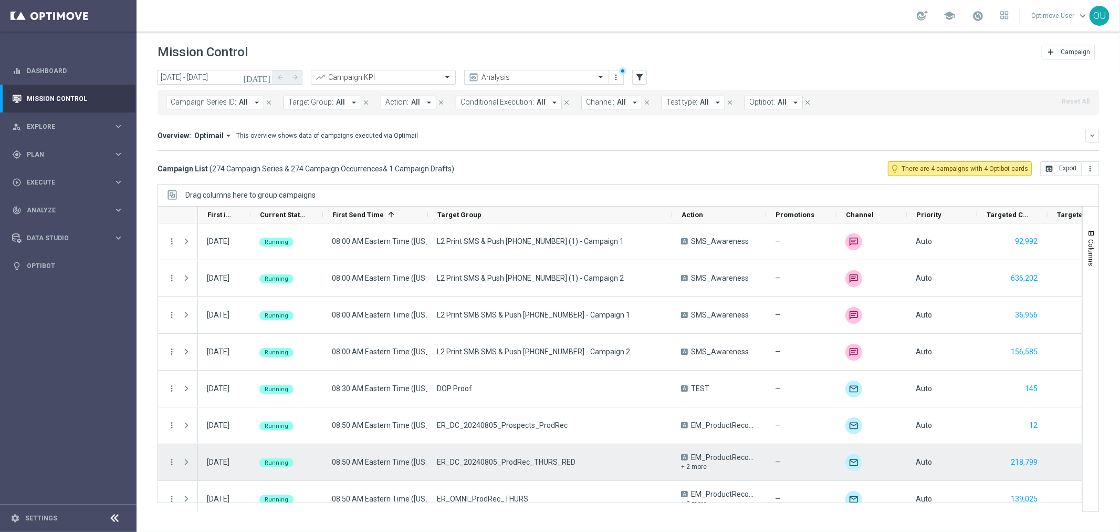
scroll to position [233, 0]
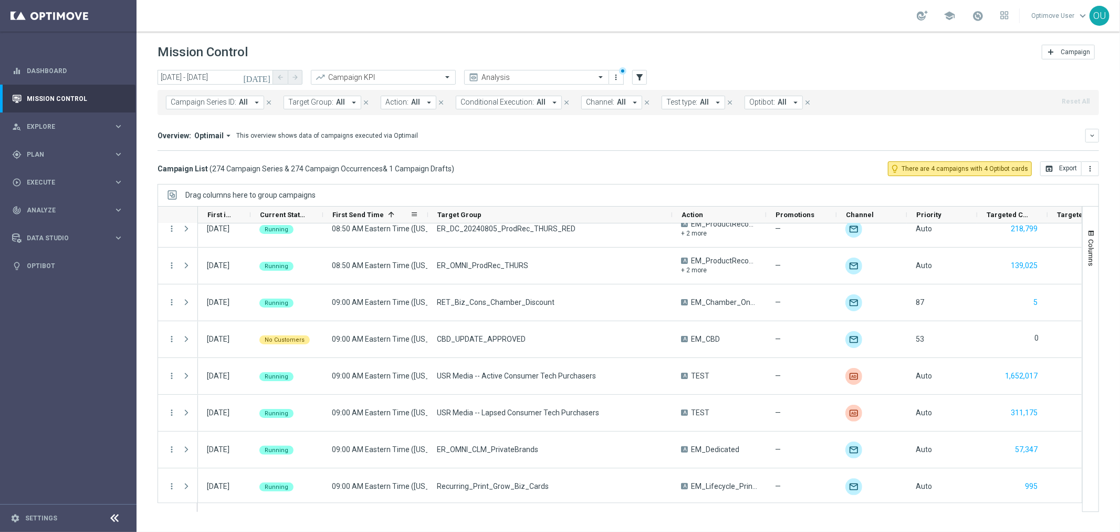
click at [341, 215] on span "First Send Time" at bounding box center [358, 215] width 51 height 8
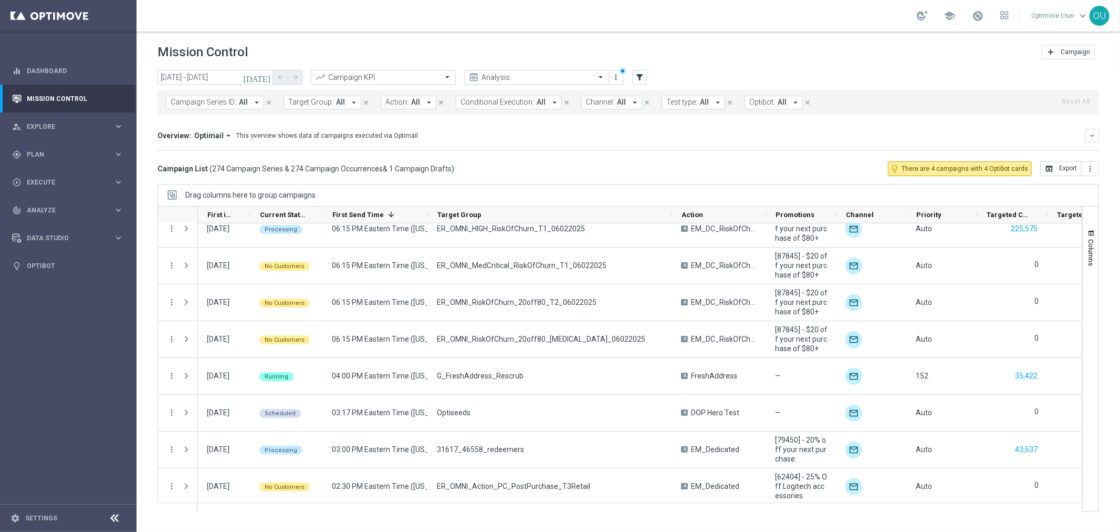
scroll to position [0, 0]
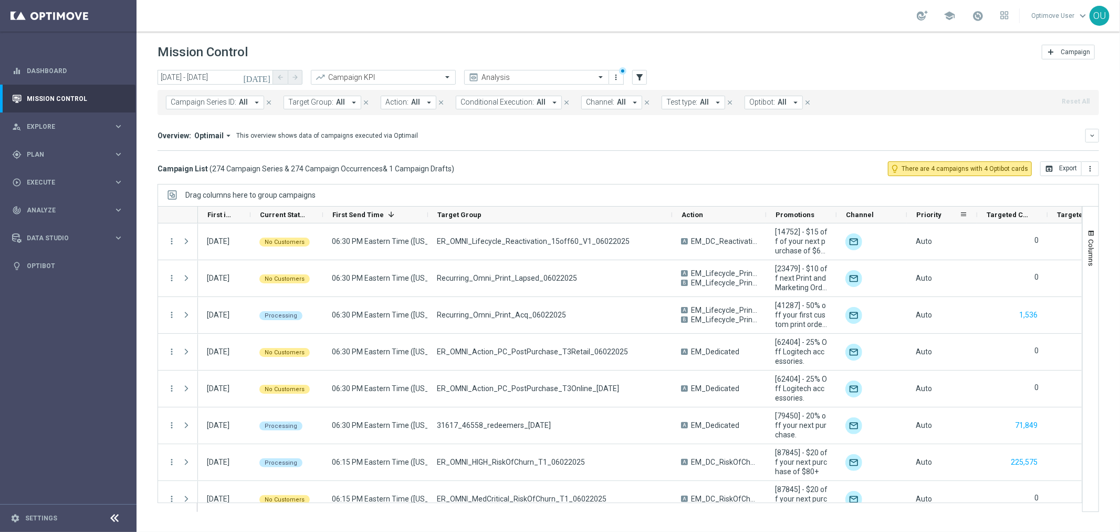
drag, startPoint x: 837, startPoint y: 216, endPoint x: 920, endPoint y: 211, distance: 82.7
click at [920, 211] on div "First in Range Current Status 1 First Send Time 1 Target Group" at bounding box center [816, 214] width 1237 height 17
click at [645, 76] on button "filter_alt" at bounding box center [639, 77] width 15 height 15
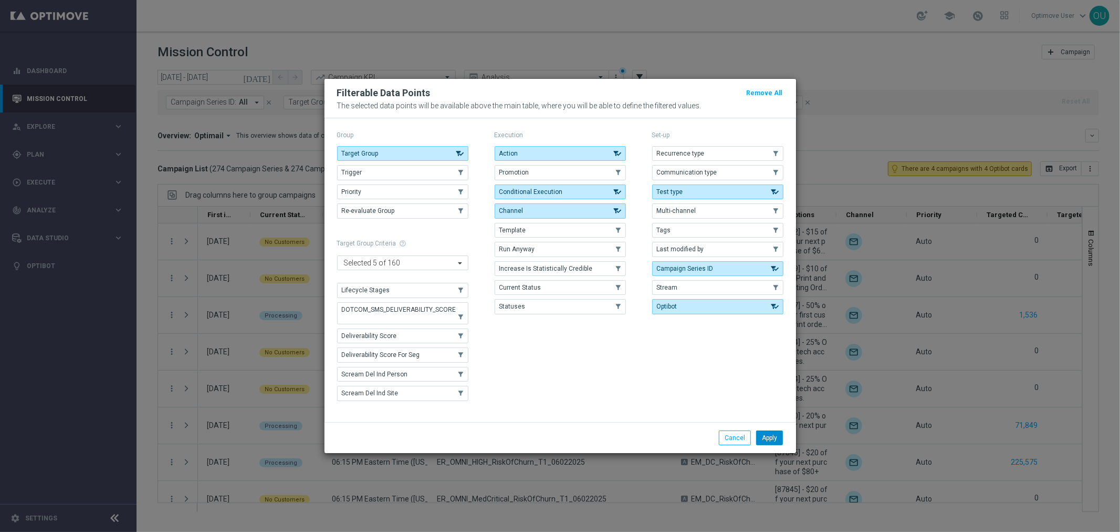
click at [765, 432] on button "Apply" at bounding box center [769, 437] width 27 height 15
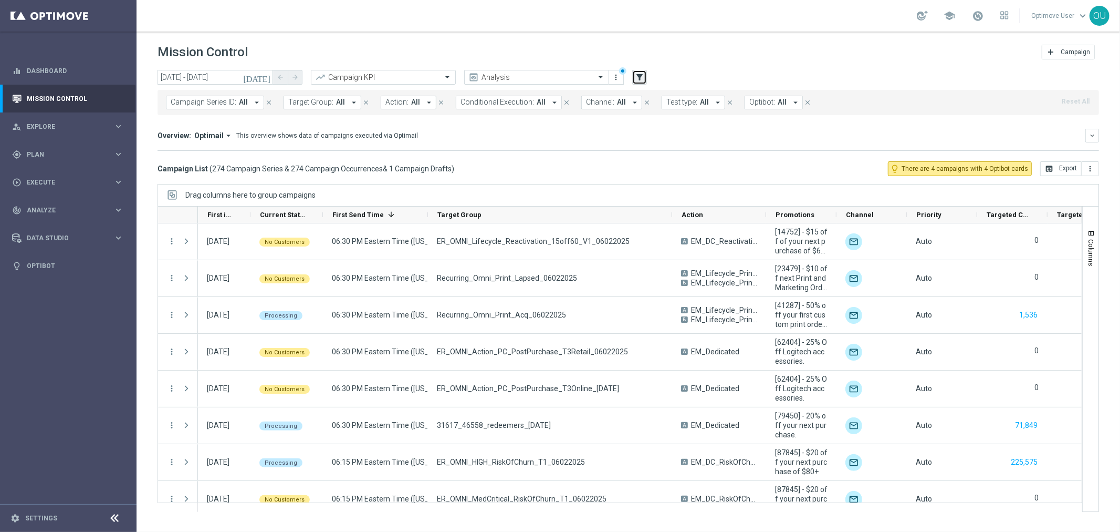
click at [639, 72] on icon "filter_alt" at bounding box center [639, 76] width 9 height 9
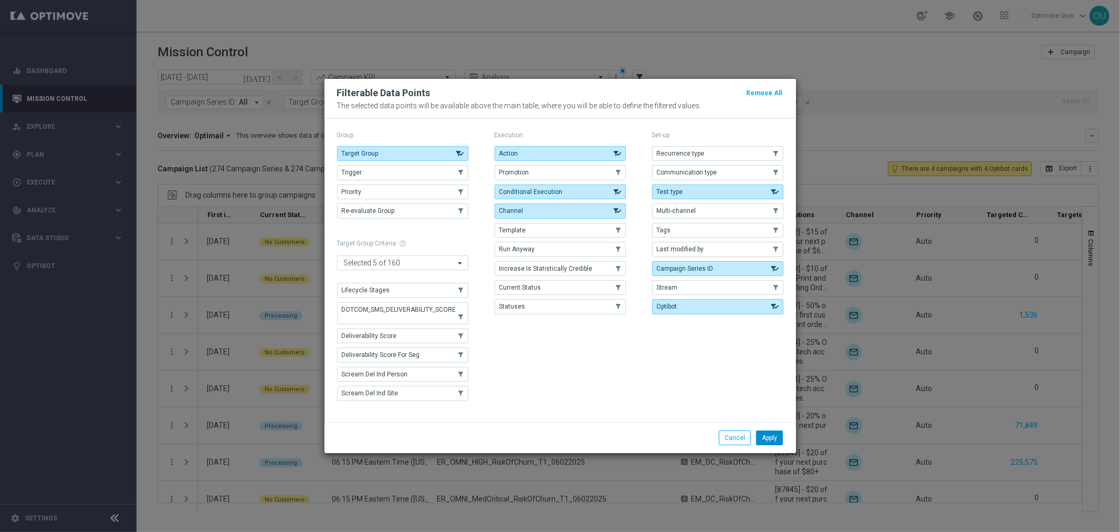
click at [763, 440] on button "Apply" at bounding box center [769, 437] width 27 height 15
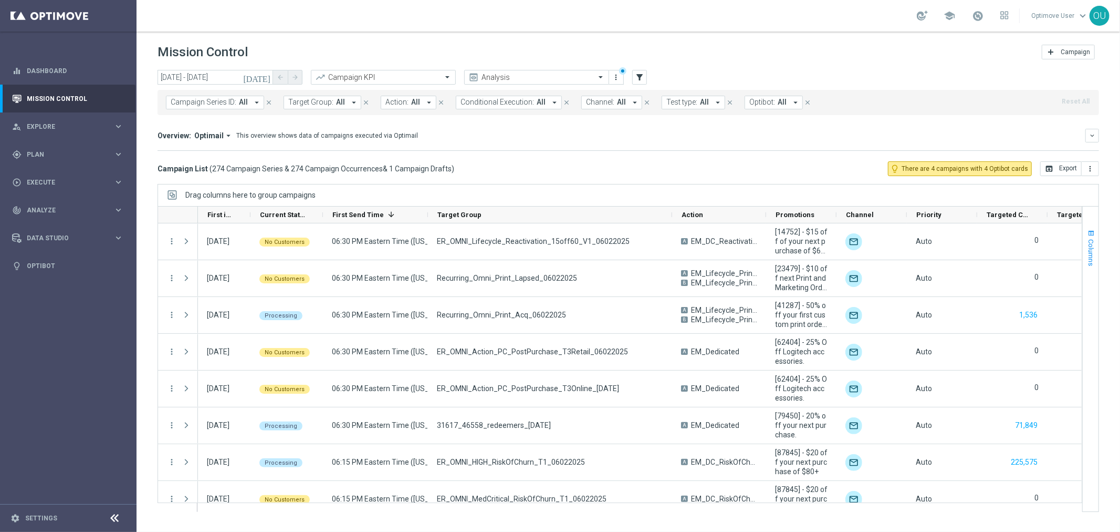
click at [1098, 241] on button "Columns" at bounding box center [1091, 247] width 16 height 57
click at [997, 217] on input "id" at bounding box center [1032, 215] width 89 height 13
type input "excl"
checkbox input "false"
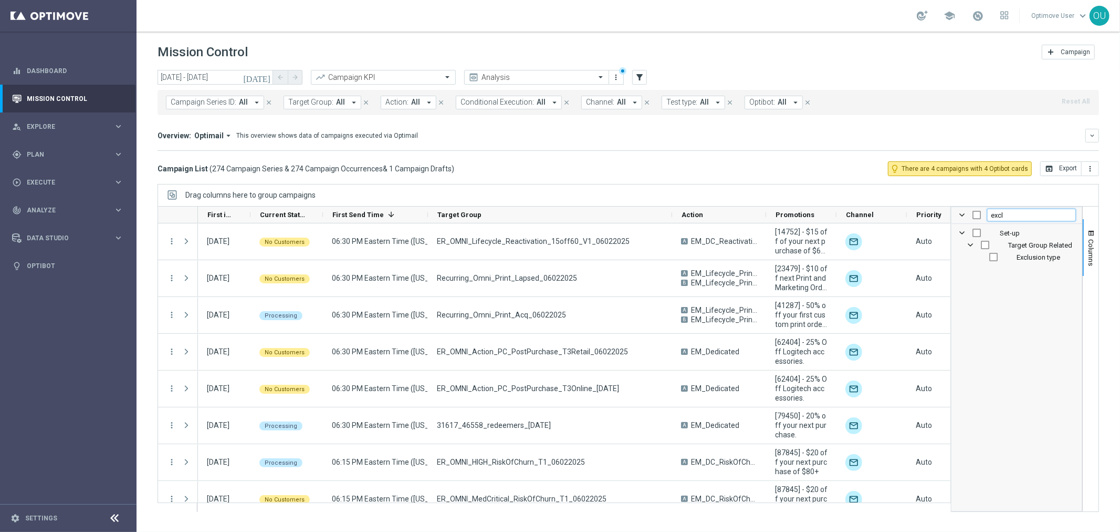
type input "excl"
click at [980, 331] on div "Set-up Target Group Related Exclusion type" at bounding box center [1017, 367] width 131 height 287
click at [994, 255] on input "Press SPACE to toggle visibility (hidden)" at bounding box center [994, 257] width 8 height 8
checkbox input "true"
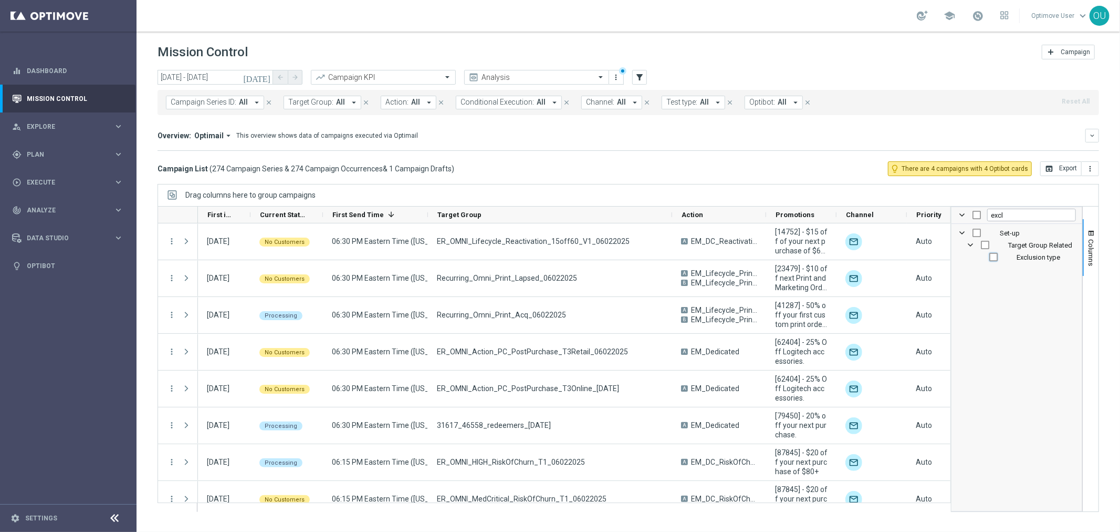
checkbox input "true"
click at [1092, 250] on span "Columns" at bounding box center [1091, 252] width 8 height 27
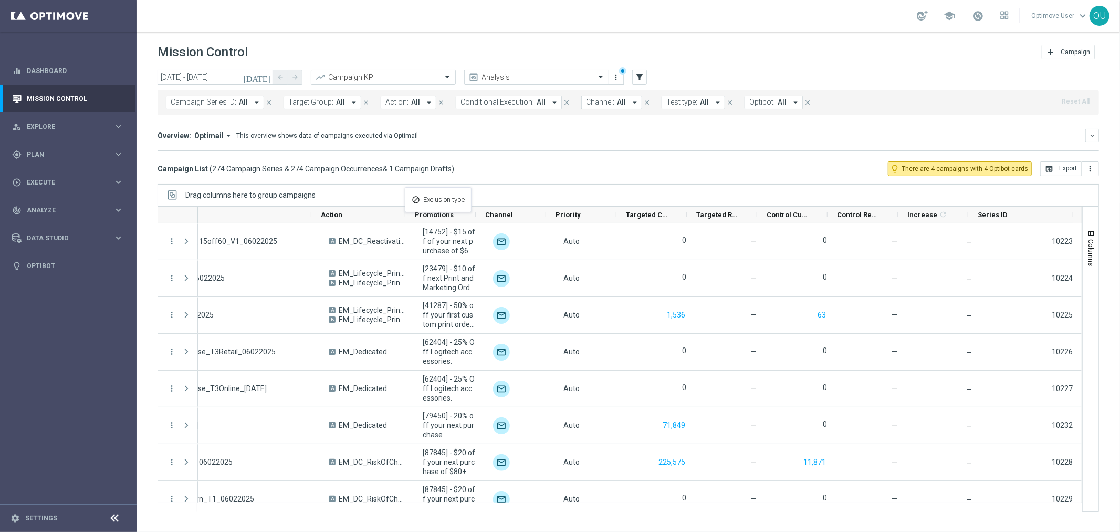
scroll to position [0, 360]
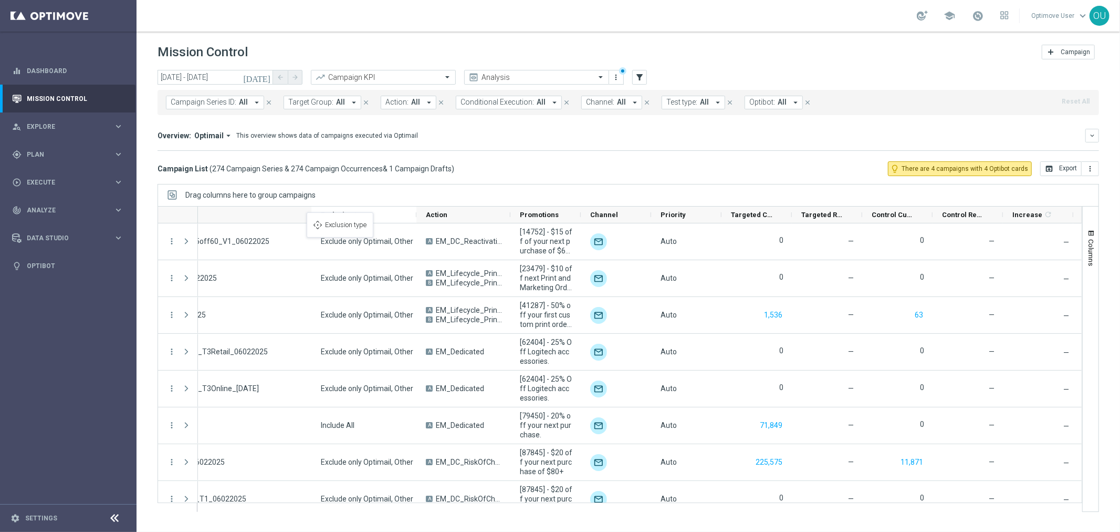
drag, startPoint x: 988, startPoint y: 213, endPoint x: 312, endPoint y: 219, distance: 675.5
click at [350, 216] on span "Exclusion type" at bounding box center [345, 215] width 48 height 8
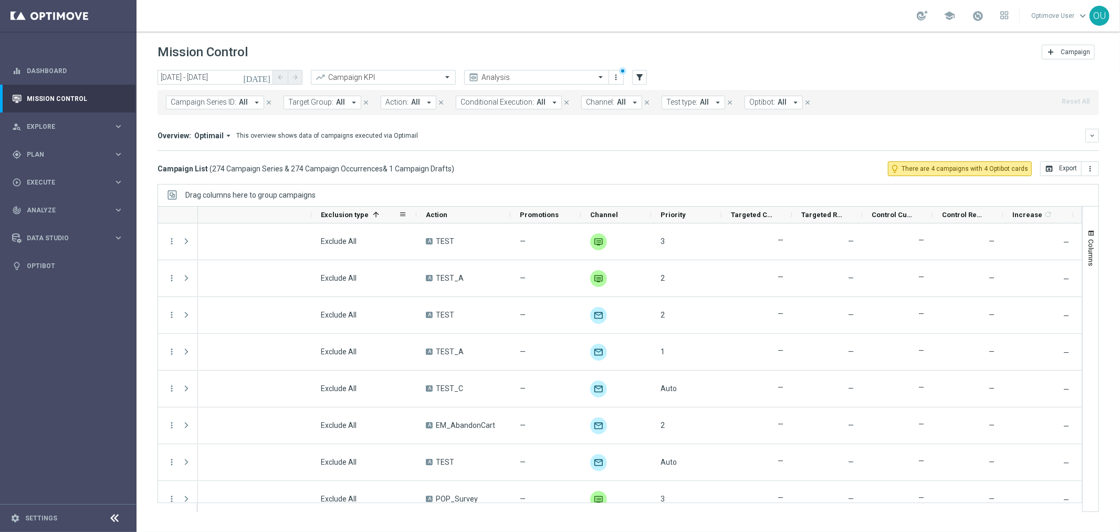
click at [339, 211] on span "Exclusion type" at bounding box center [345, 215] width 48 height 8
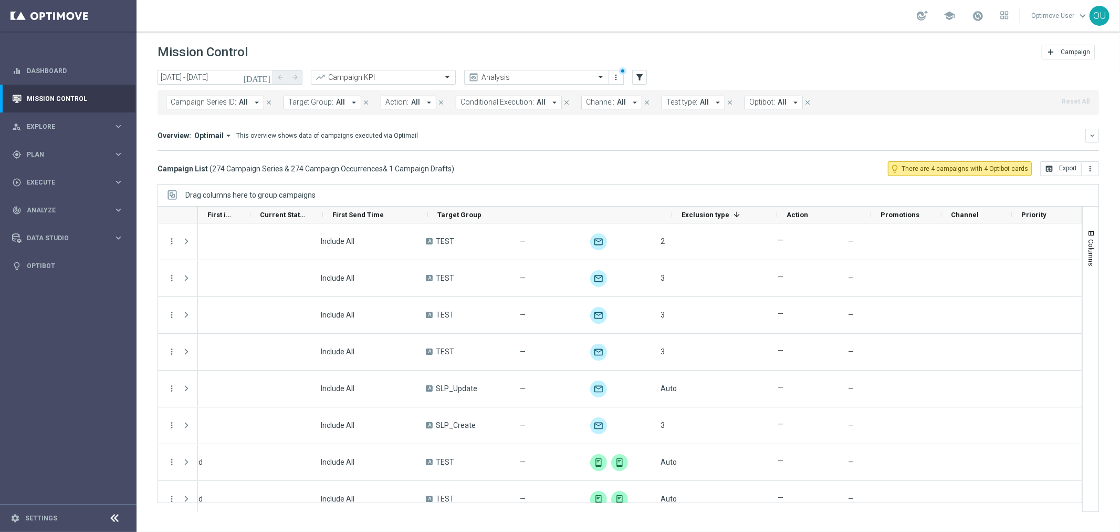
scroll to position [0, 0]
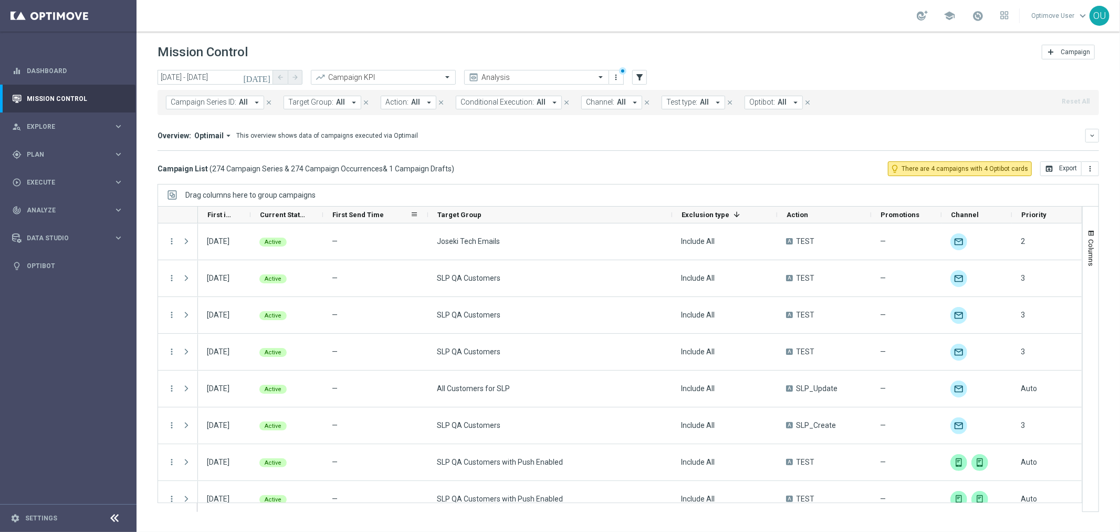
click at [348, 213] on span "First Send Time" at bounding box center [358, 215] width 51 height 8
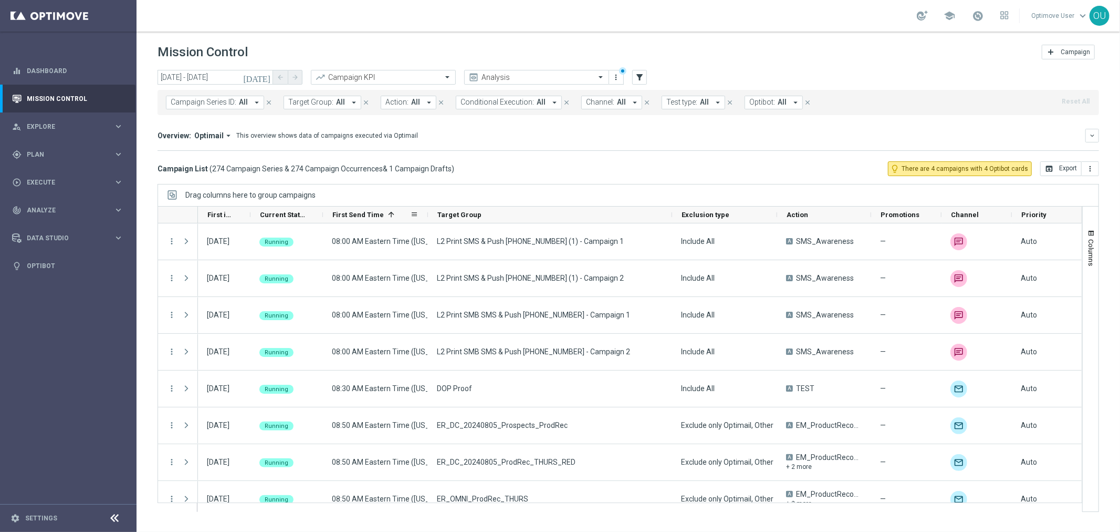
click at [348, 213] on span "First Send Time" at bounding box center [358, 215] width 51 height 8
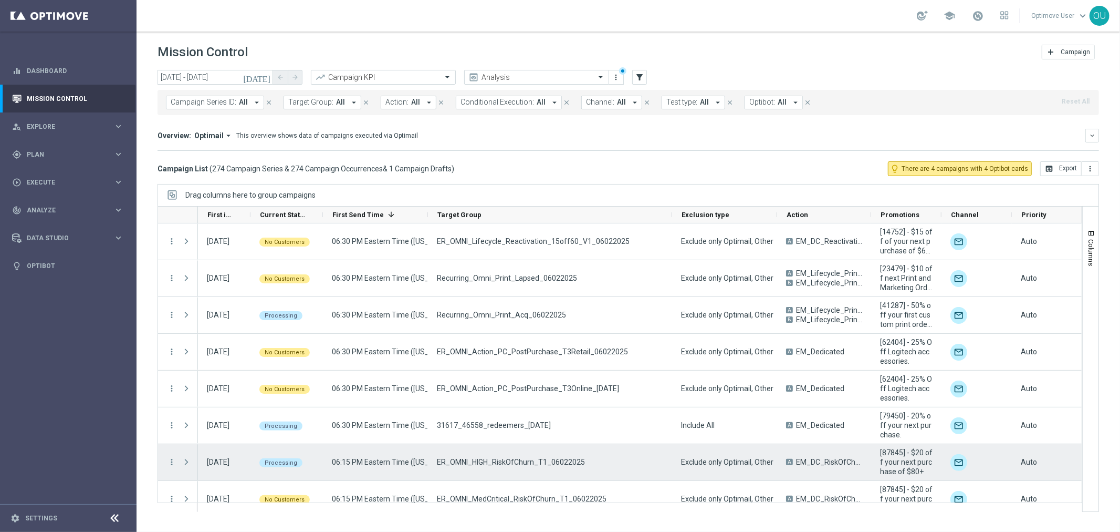
scroll to position [58, 0]
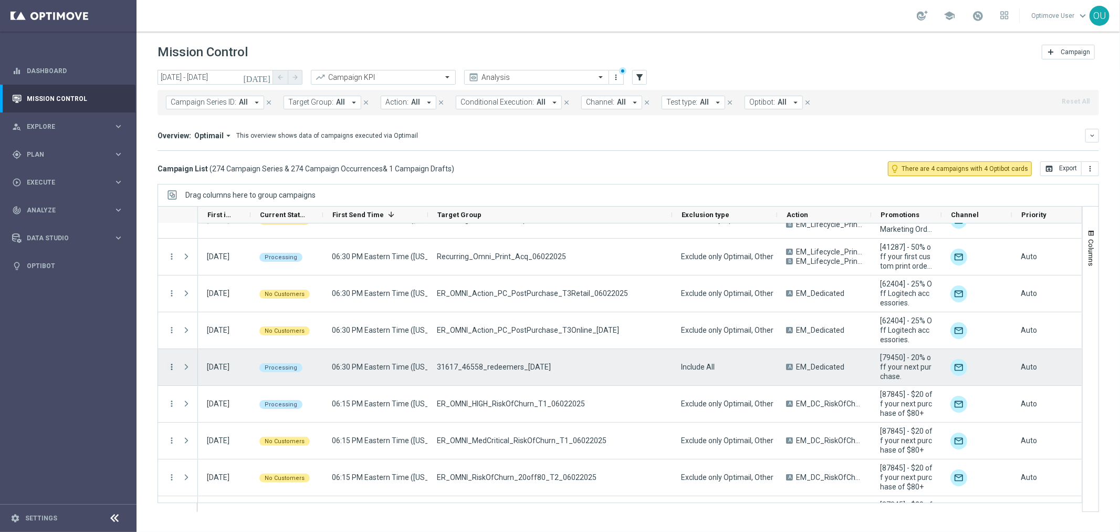
click at [170, 365] on icon "more_vert" at bounding box center [171, 366] width 9 height 9
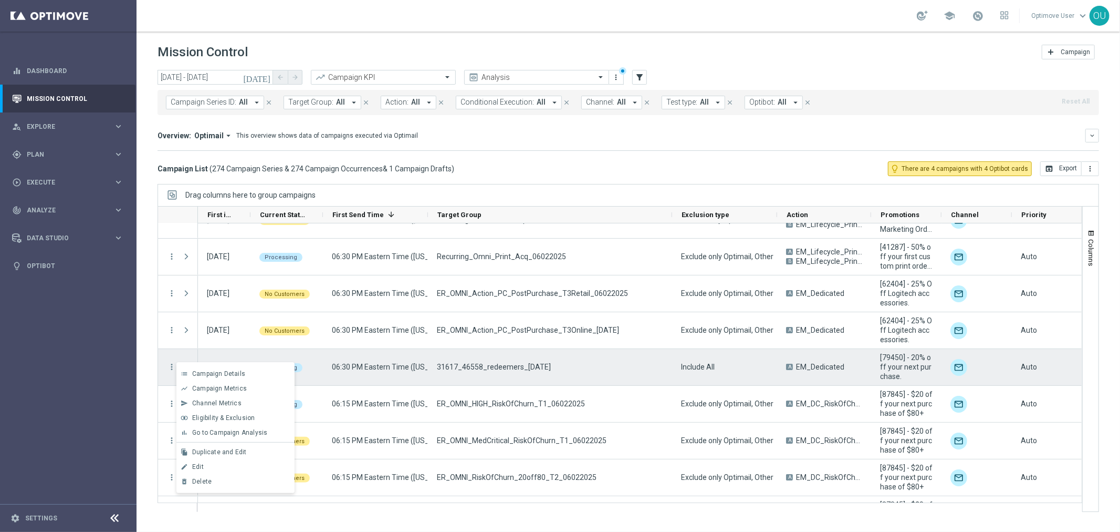
click at [502, 368] on span "31617_46558_redeemers_[DATE]" at bounding box center [494, 366] width 114 height 9
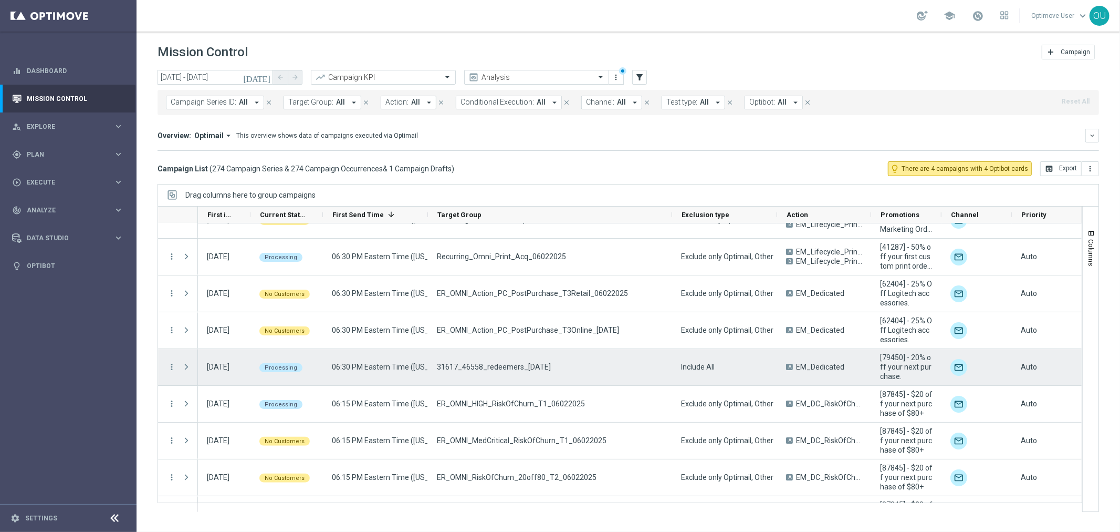
drag, startPoint x: 512, startPoint y: 361, endPoint x: 434, endPoint y: 361, distance: 77.7
click at [434, 361] on div "31617_46558_redeemers_[DATE]" at bounding box center [550, 367] width 244 height 36
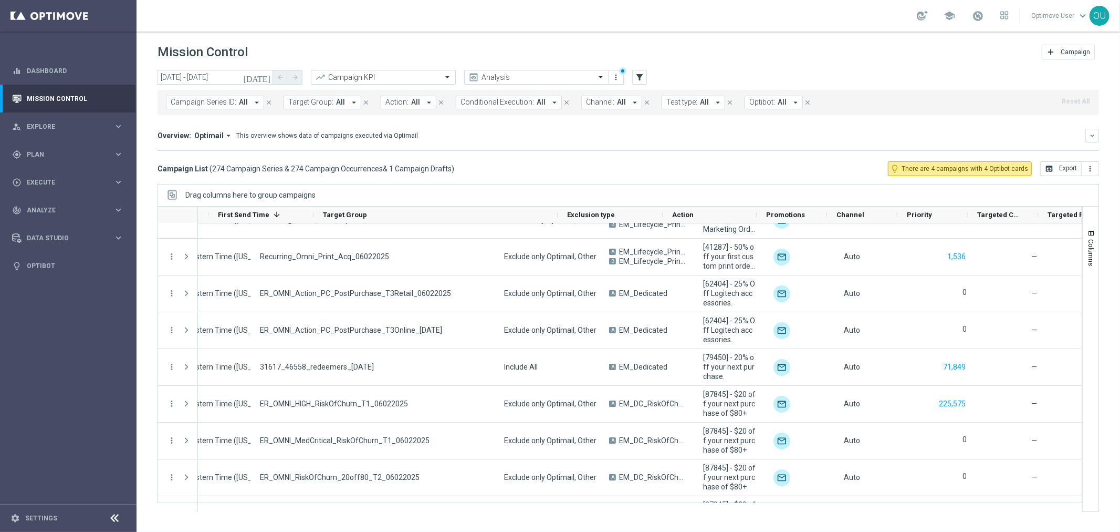
scroll to position [0, 114]
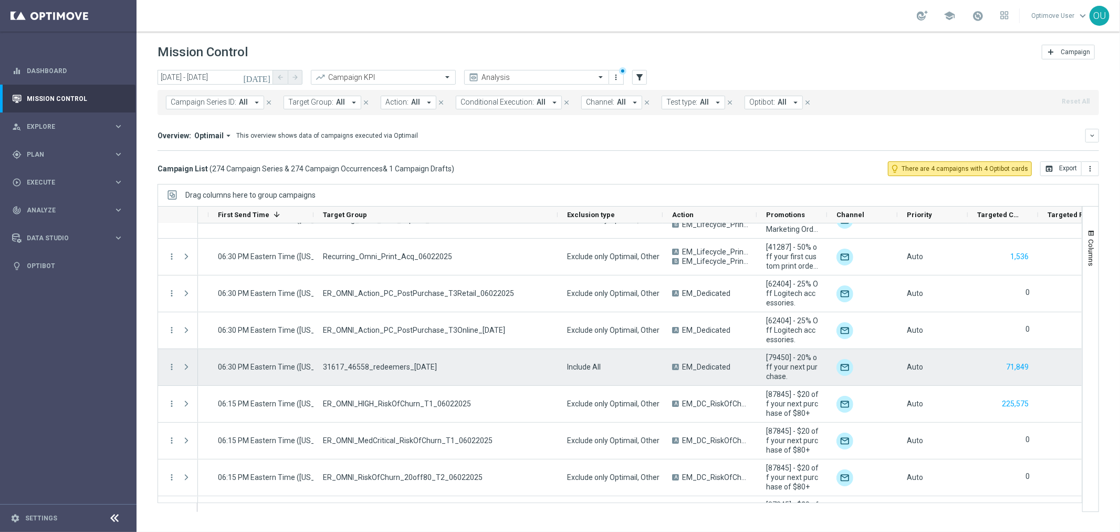
click at [353, 368] on span "31617_46558_redeemers_[DATE]" at bounding box center [380, 366] width 114 height 9
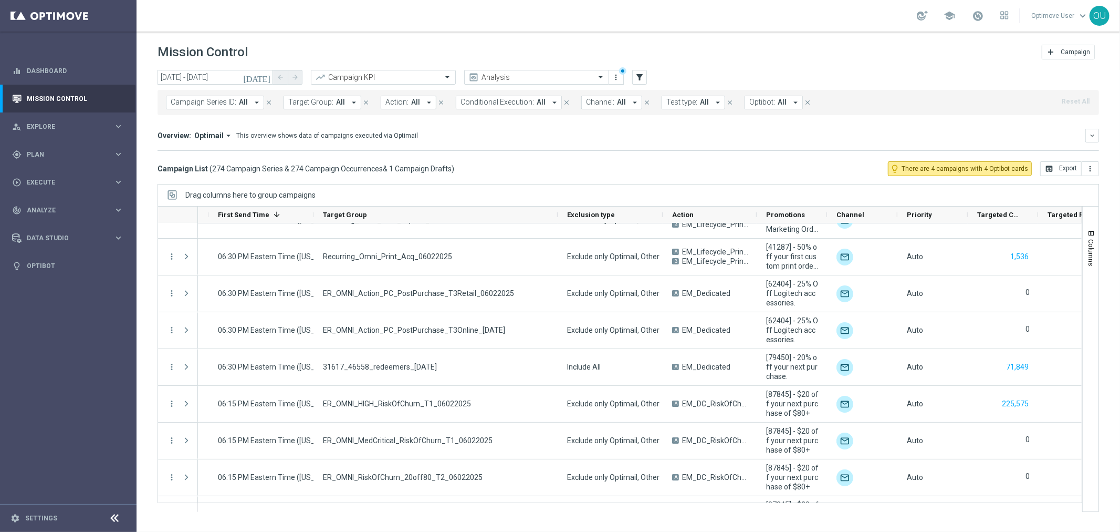
click at [218, 106] on span "Campaign Series ID:" at bounding box center [204, 102] width 66 height 9
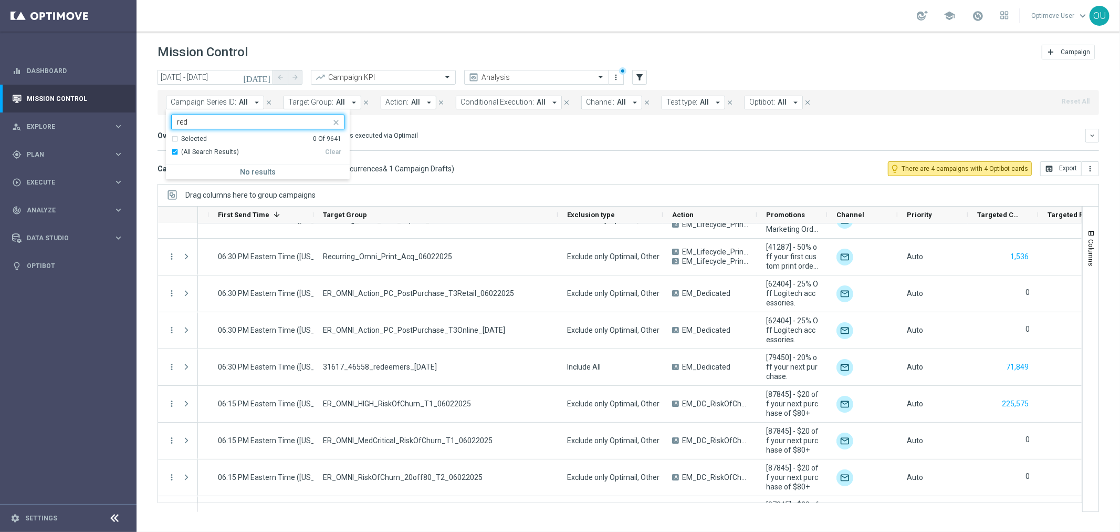
type input "red"
click at [490, 154] on mini-dashboard "Overview: Optimail arrow_drop_down This overview shows data of campaigns execut…" at bounding box center [629, 138] width 942 height 46
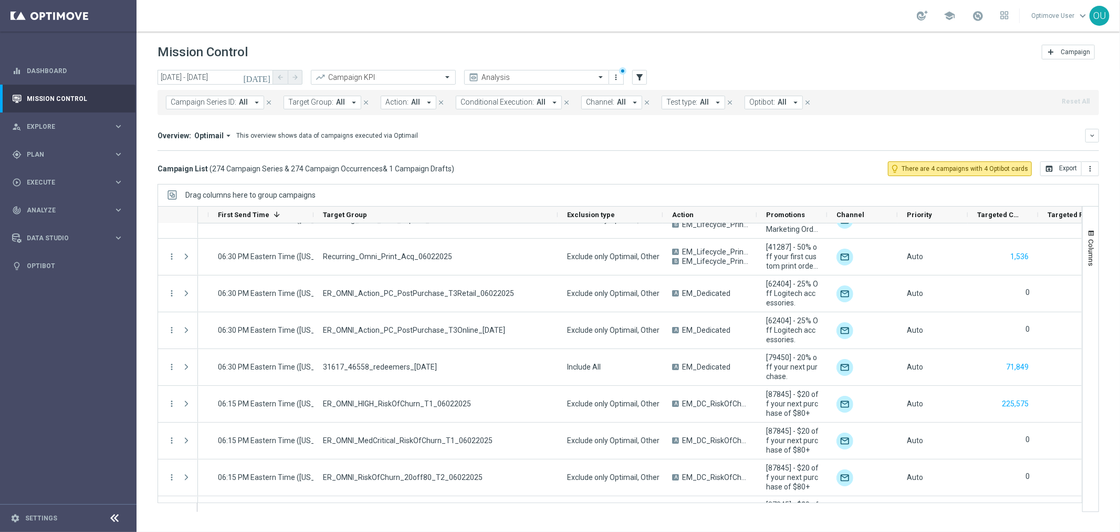
click at [239, 101] on span "All" at bounding box center [243, 102] width 9 height 9
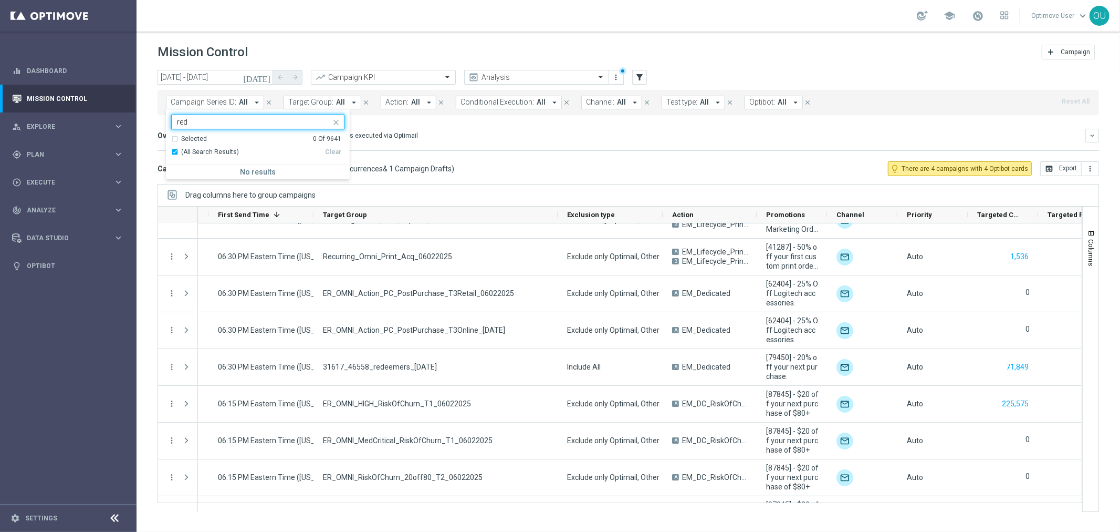
click at [172, 150] on div "(All Search Results)" at bounding box center [248, 152] width 154 height 9
click at [207, 122] on input "red" at bounding box center [254, 122] width 154 height 9
type input "r"
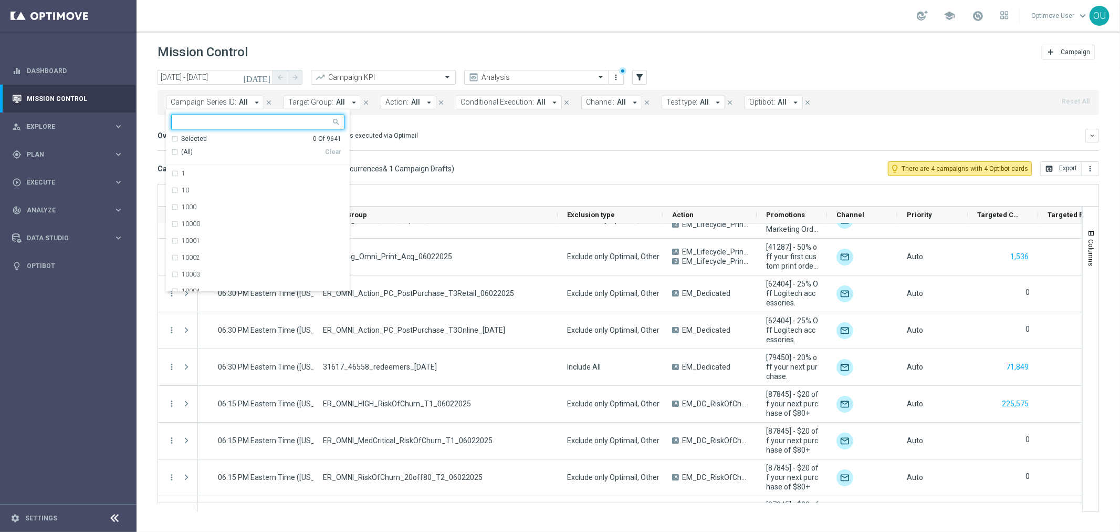
click at [463, 161] on div "Campaign List ( 274 Campaign Series & 274 Campaign Occurrences & 1 Campaign Dra…" at bounding box center [629, 168] width 942 height 15
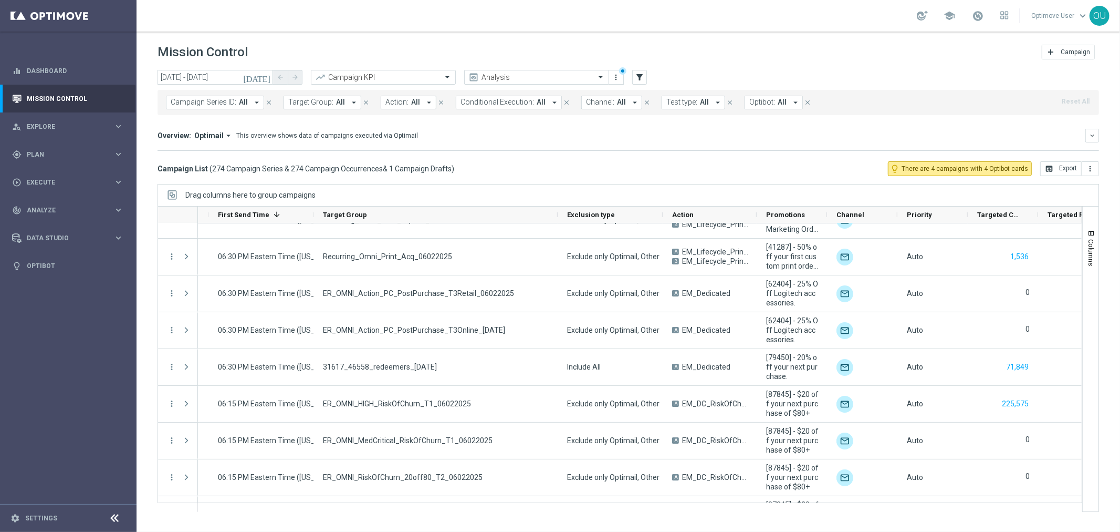
click at [317, 98] on span "Target Group:" at bounding box center [310, 102] width 45 height 9
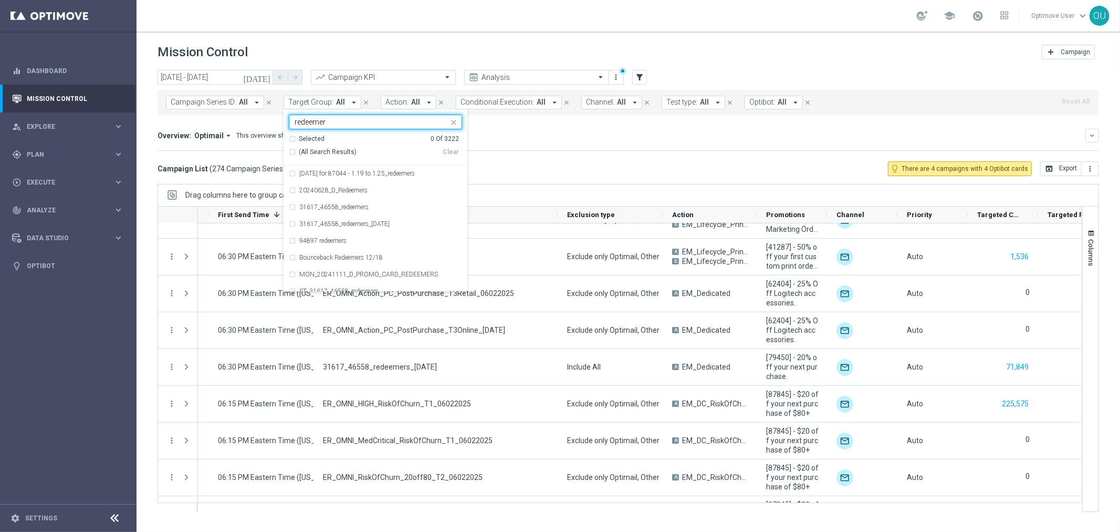
click at [293, 151] on div "(All Search Results)" at bounding box center [366, 152] width 154 height 9
type input "redeemer"
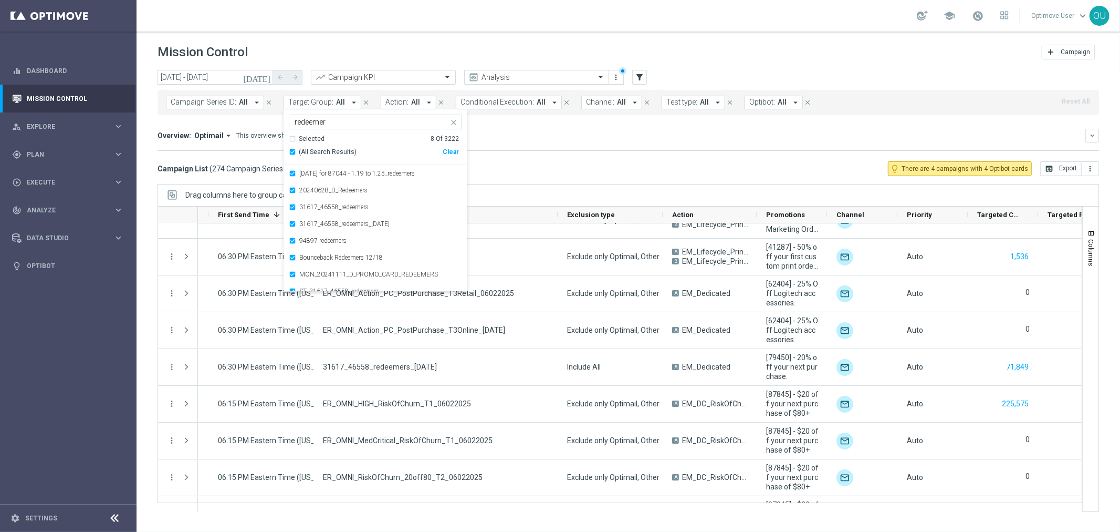
click at [563, 151] on mini-dashboard "Overview: Optimail arrow_drop_down This overview shows data of campaigns execut…" at bounding box center [629, 138] width 942 height 46
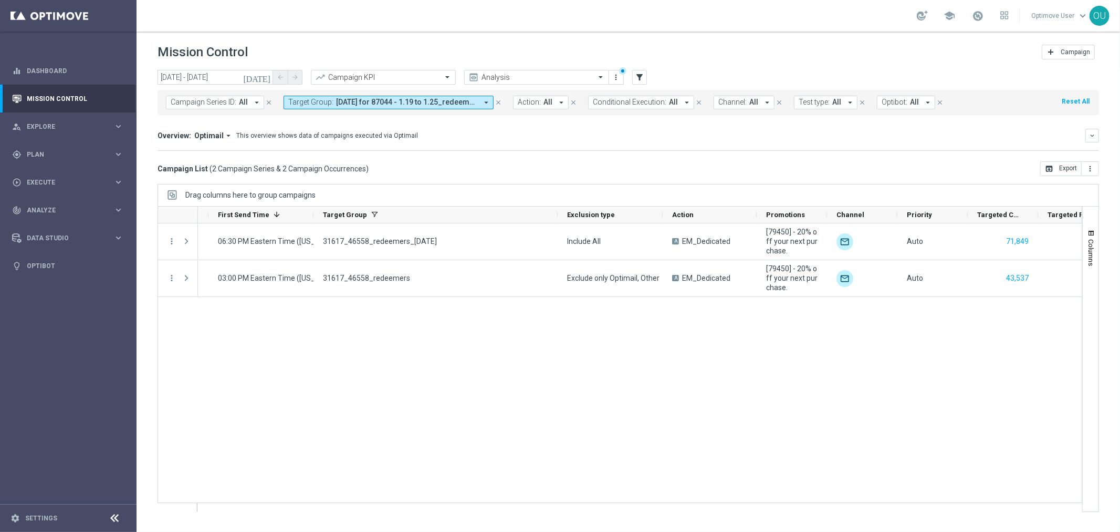
scroll to position [0, 0]
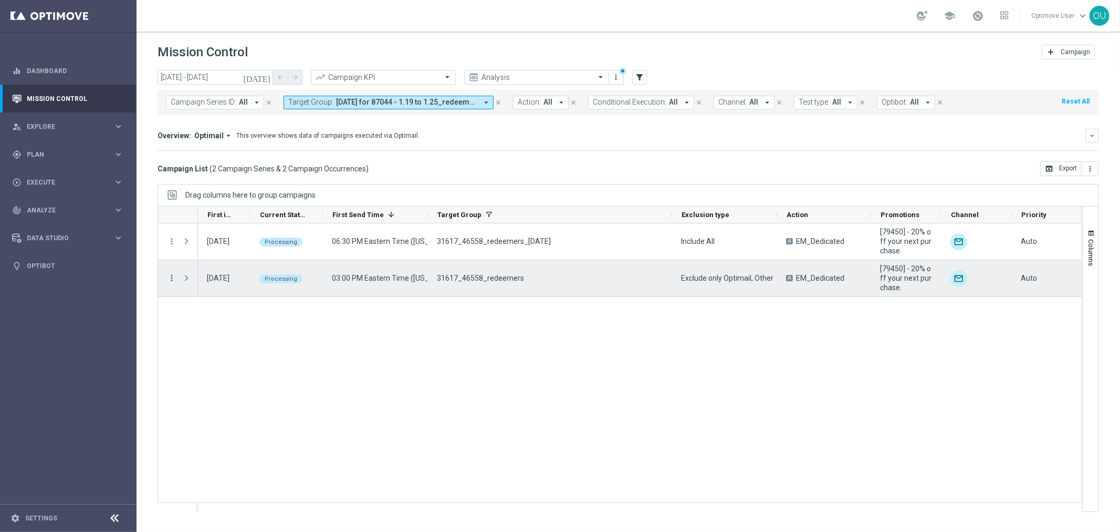
click at [171, 277] on icon "more_vert" at bounding box center [171, 277] width 9 height 9
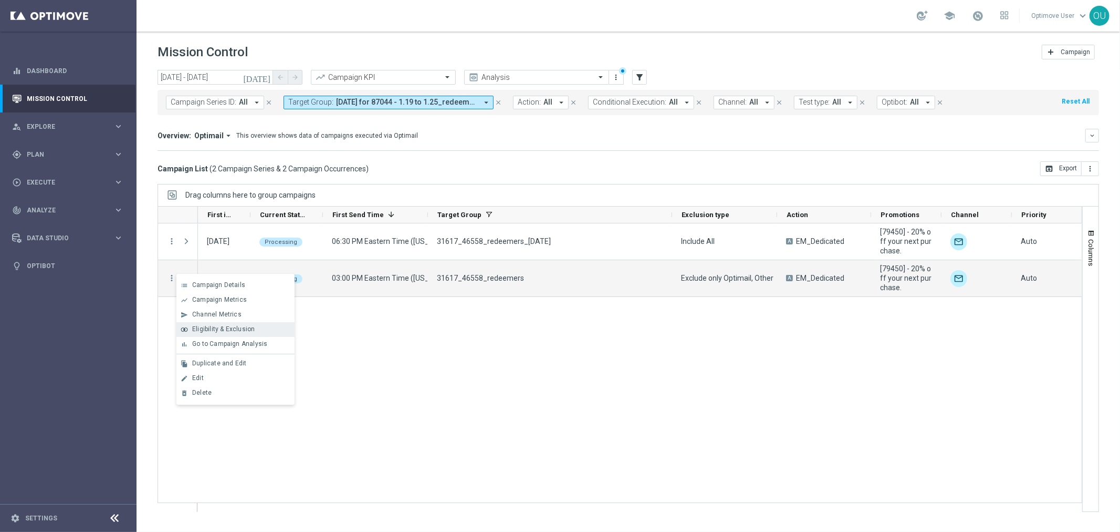
click at [184, 326] on icon "join_inner" at bounding box center [184, 329] width 7 height 7
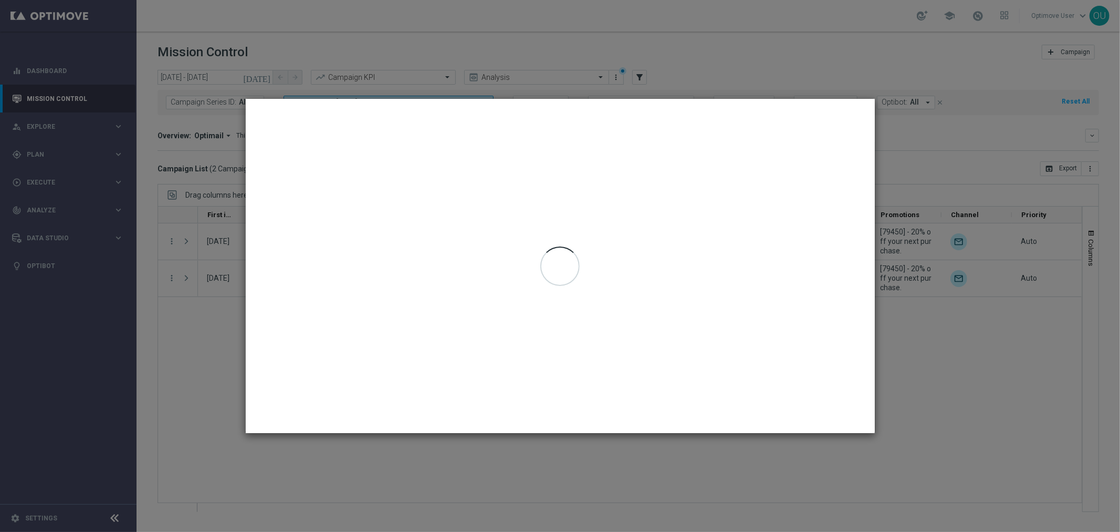
type input "[DATE] - [DATE]"
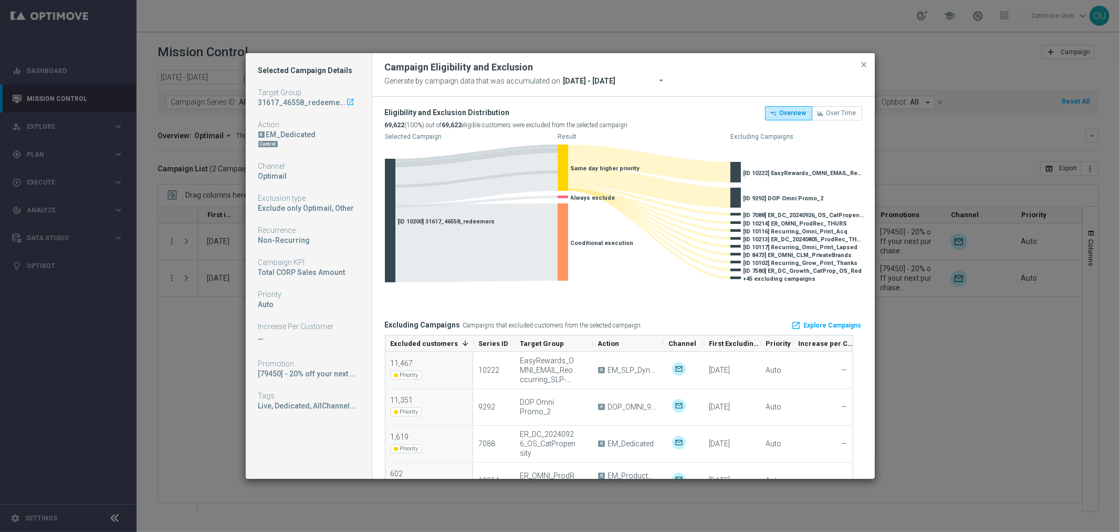
click at [996, 347] on modal-container "Selected Campaign Details Target Group 31617_46558_redeemers launch Action A EM…" at bounding box center [560, 266] width 1120 height 532
click at [864, 65] on span "close" at bounding box center [864, 64] width 8 height 8
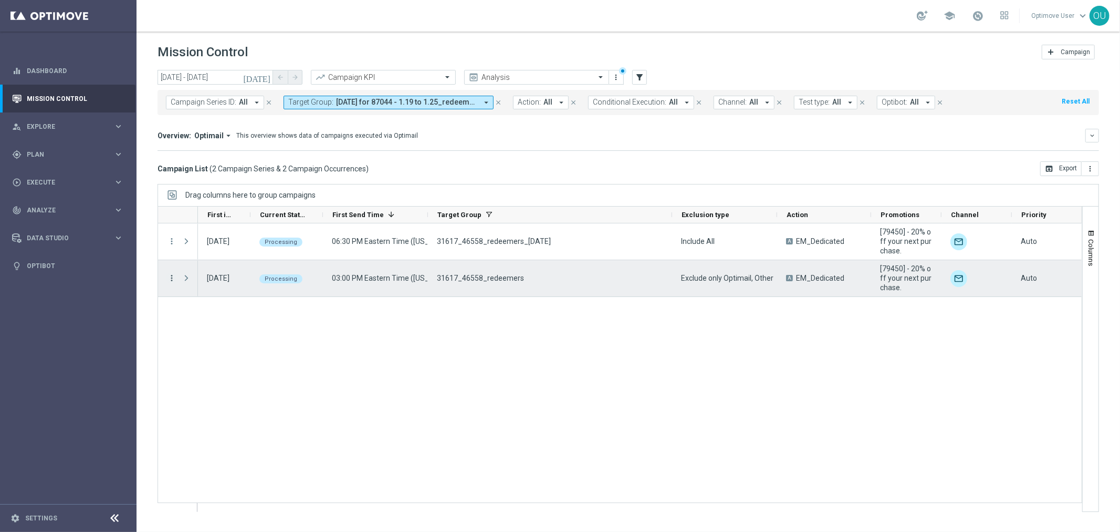
click at [170, 279] on icon "more_vert" at bounding box center [171, 277] width 9 height 9
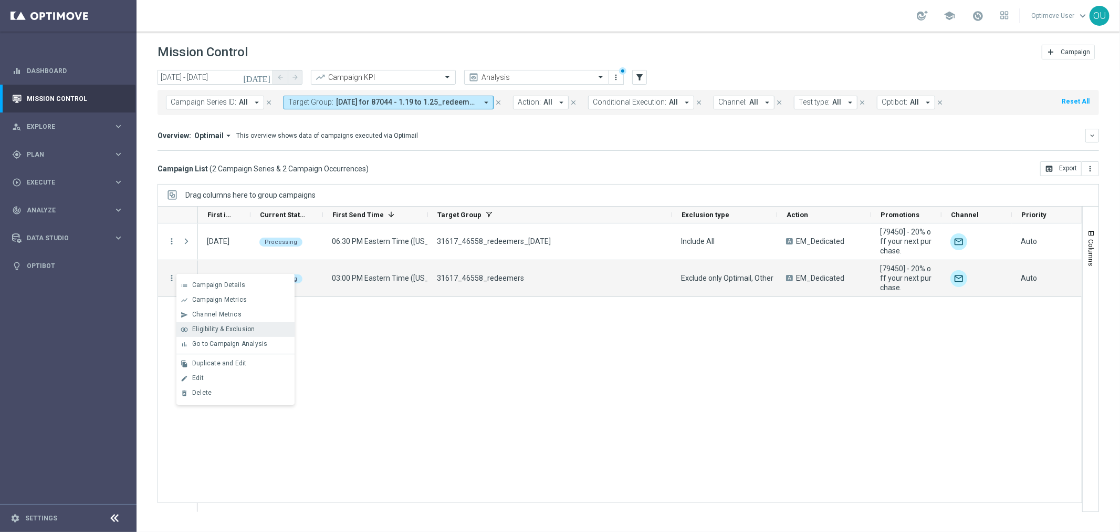
click at [266, 331] on div "Eligibility & Exclusion" at bounding box center [241, 328] width 98 height 7
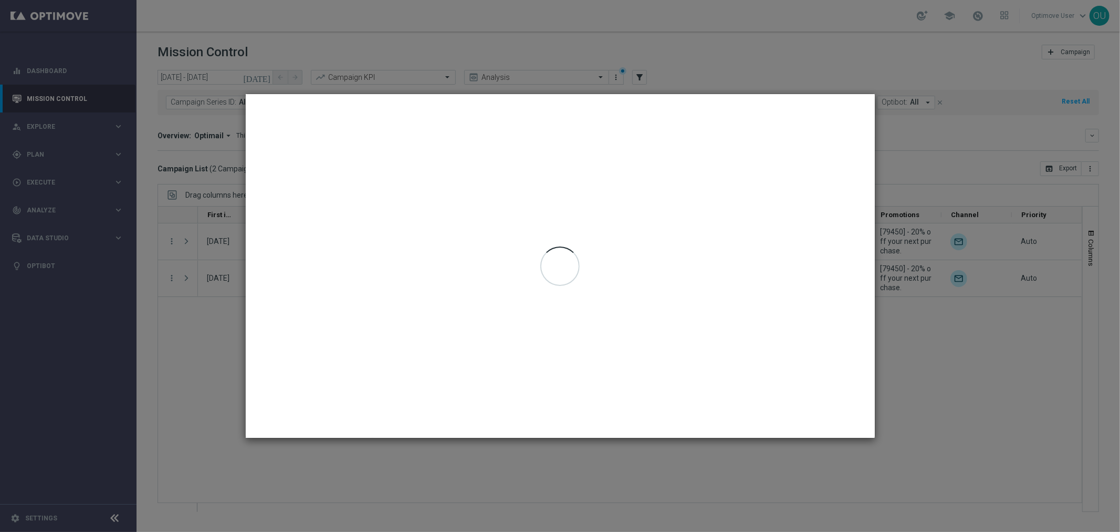
type input "[DATE] - [DATE]"
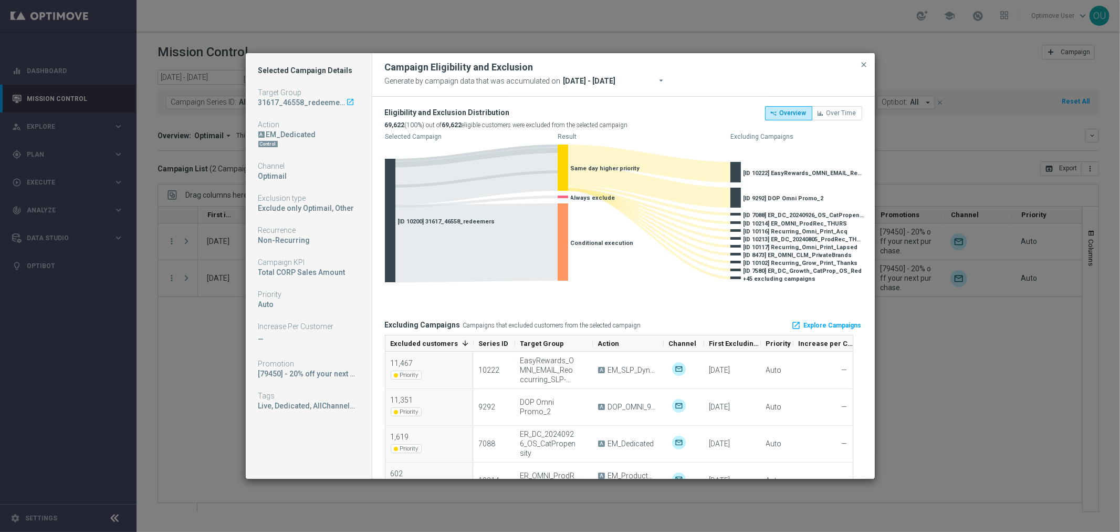
click at [192, 344] on modal-container "Selected Campaign Details Target Group 31617_46558_redeemers launch Action A EM…" at bounding box center [560, 266] width 1120 height 532
click at [867, 66] on span "close" at bounding box center [864, 64] width 8 height 8
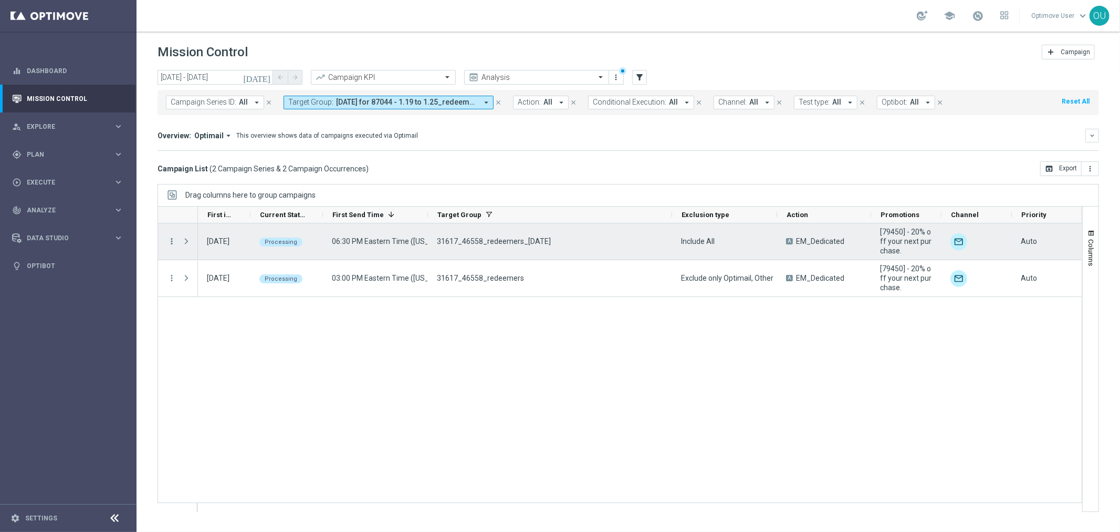
click at [173, 239] on icon "more_vert" at bounding box center [171, 240] width 9 height 9
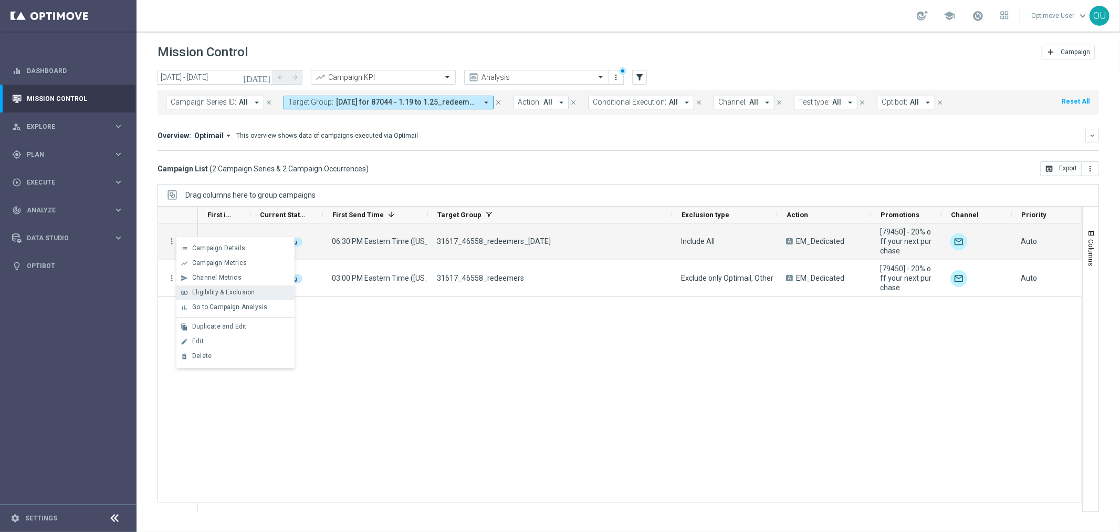
click at [210, 295] on span "Eligibility & Exclusion" at bounding box center [223, 291] width 63 height 7
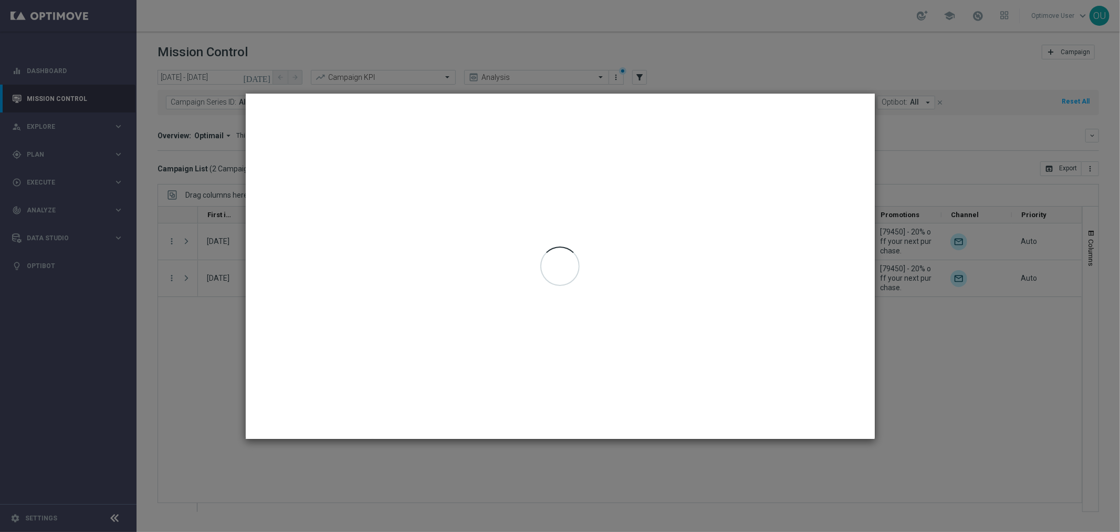
type input "[DATE] - [DATE]"
